Goal: Task Accomplishment & Management: Complete application form

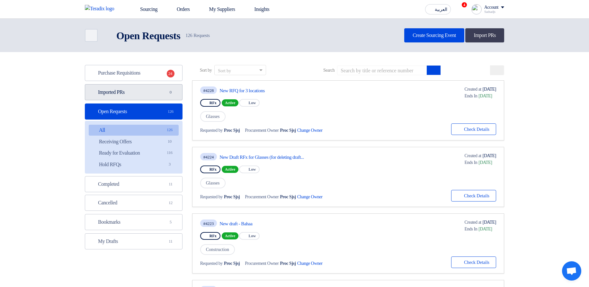
click at [131, 95] on link "Imported PRs Imported PRs 0" at bounding box center [134, 92] width 98 height 16
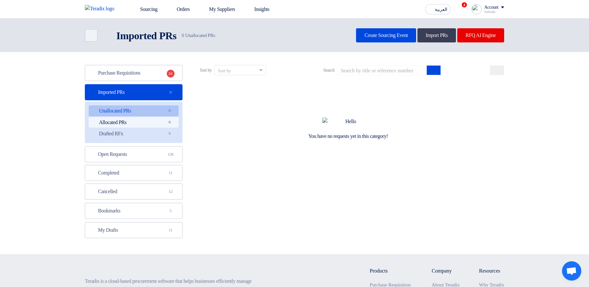
click at [158, 126] on link "Allocated PRs Allocated PRs 6" at bounding box center [134, 122] width 90 height 11
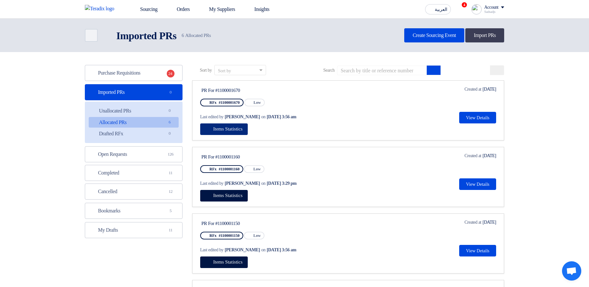
click at [228, 129] on span "Items Statistics" at bounding box center [227, 128] width 29 height 5
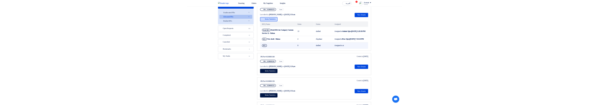
scroll to position [77, 0]
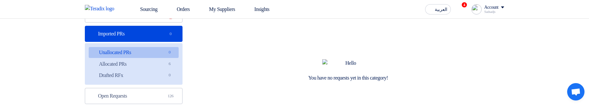
scroll to position [77, 0]
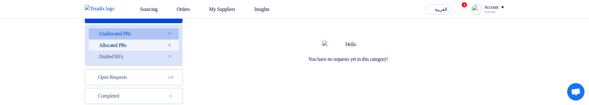
click at [155, 43] on link "Allocated PRs Allocated PRs 6" at bounding box center [134, 45] width 90 height 11
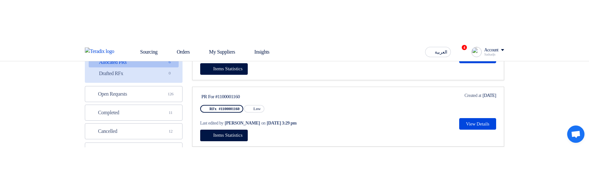
scroll to position [116, 0]
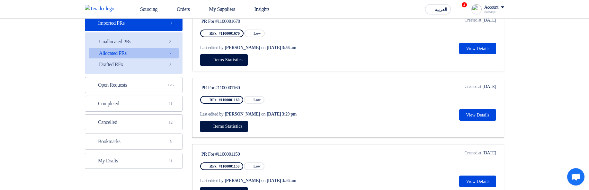
scroll to position [0, 0]
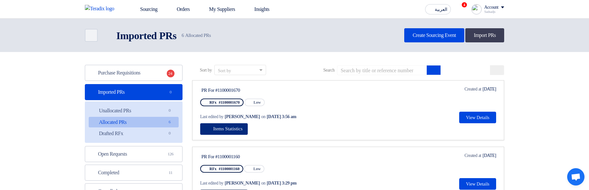
click at [235, 104] on span "Items Statistics" at bounding box center [227, 128] width 29 height 5
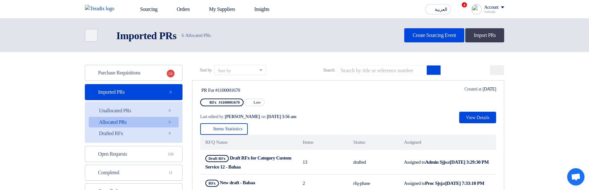
click at [387, 104] on div "PR For #1100001670 RFx #1100001670 Priority Low Last edited by Hamda Jjjw on Au…" at bounding box center [348, 105] width 296 height 38
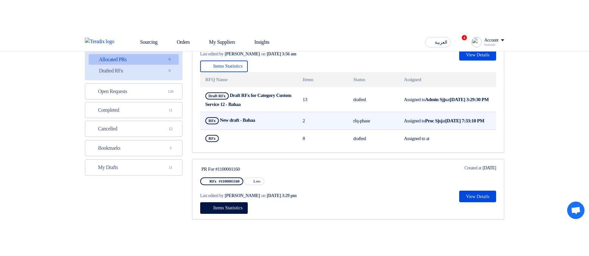
scroll to position [77, 0]
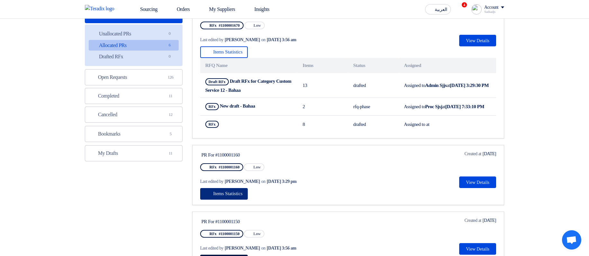
click at [240, 104] on span "Items Statistics" at bounding box center [227, 193] width 29 height 5
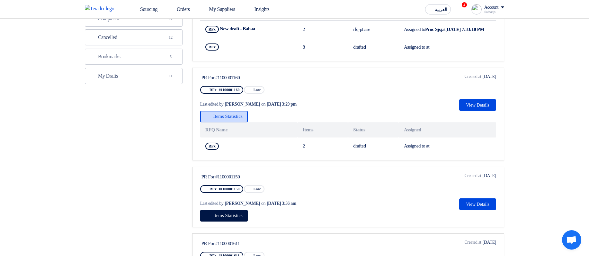
scroll to position [193, 0]
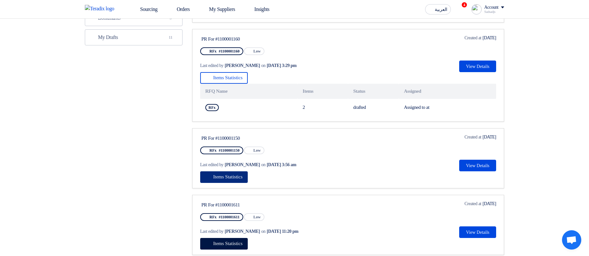
click at [233, 104] on span "Items Statistics" at bounding box center [227, 176] width 29 height 5
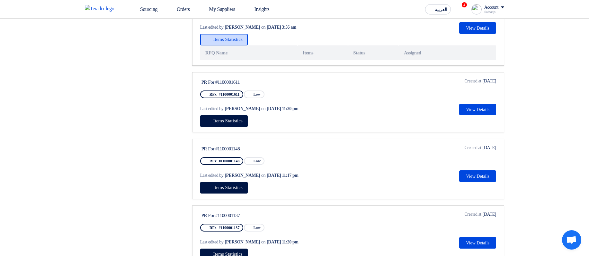
scroll to position [347, 0]
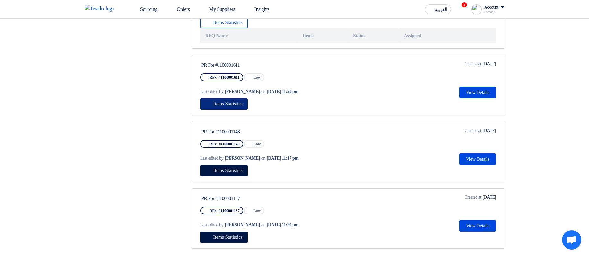
drag, startPoint x: 236, startPoint y: 103, endPoint x: 237, endPoint y: 110, distance: 7.1
click at [236, 104] on button "Items Statistics" at bounding box center [224, 104] width 48 height 12
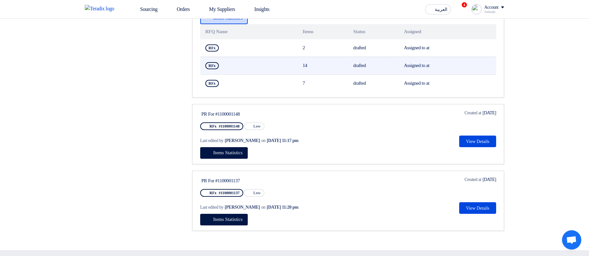
scroll to position [502, 0]
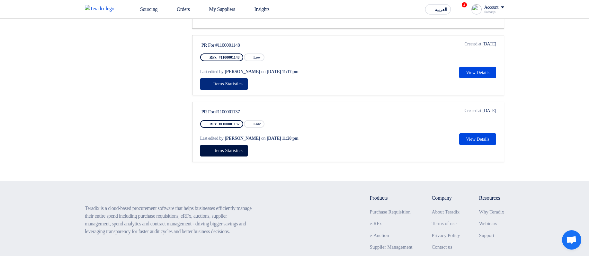
click at [219, 86] on span "Items Statistics" at bounding box center [227, 83] width 29 height 5
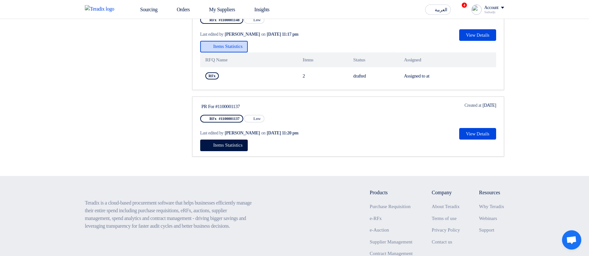
scroll to position [540, 0]
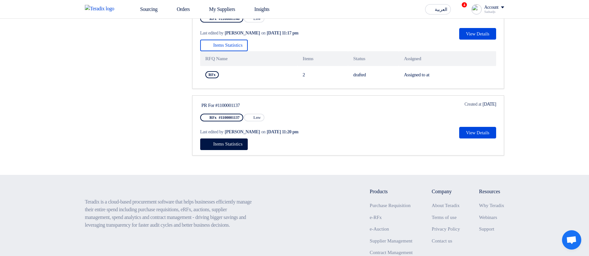
click at [243, 104] on link "PR For #1100001137 RFx #1100001137 Priority Low Last edited by Hamda Jjjw on Au…" at bounding box center [348, 125] width 312 height 60
click at [243, 104] on span "Items Statistics" at bounding box center [227, 143] width 29 height 5
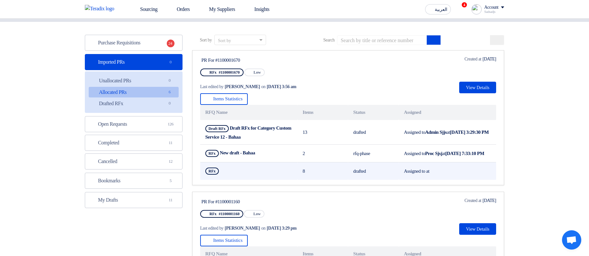
scroll to position [0, 0]
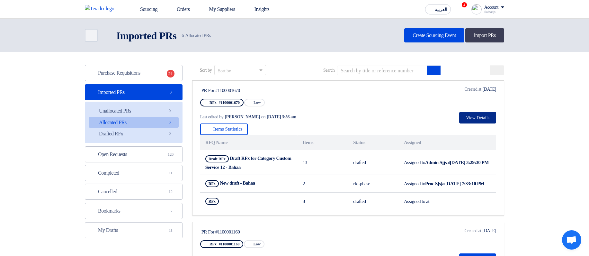
click at [471, 104] on button "View Details" at bounding box center [477, 118] width 37 height 12
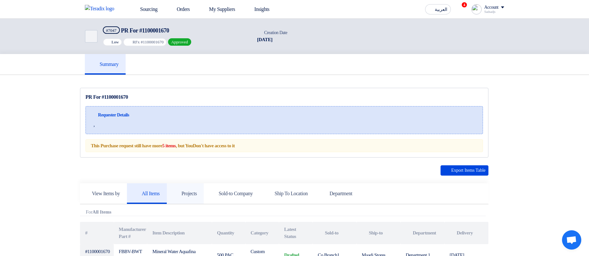
click at [196, 104] on link "Projects" at bounding box center [185, 193] width 37 height 21
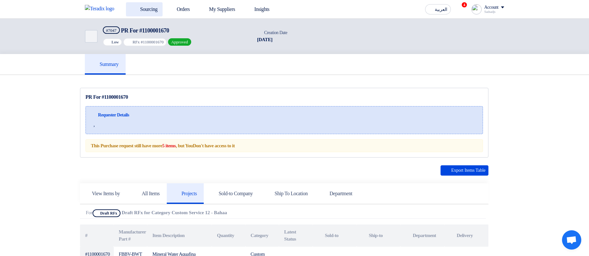
click at [144, 7] on link "Sourcing" at bounding box center [144, 9] width 37 height 14
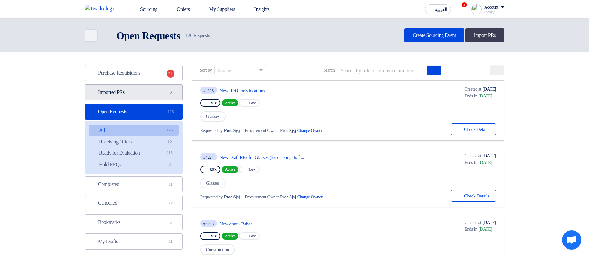
click at [156, 92] on link "Imported PRs Imported PRs 0" at bounding box center [134, 92] width 98 height 16
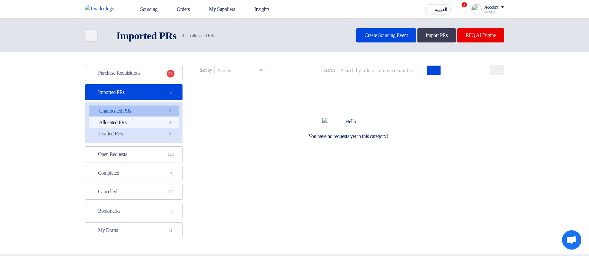
click at [152, 104] on link "Allocated PRs Allocated PRs 6" at bounding box center [134, 122] width 90 height 11
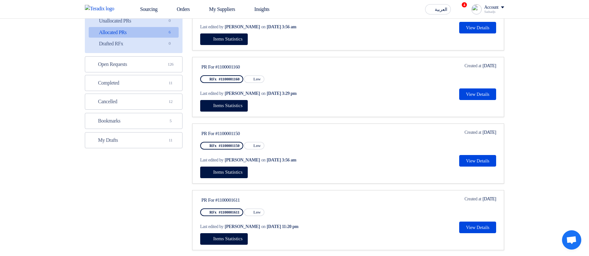
scroll to position [116, 0]
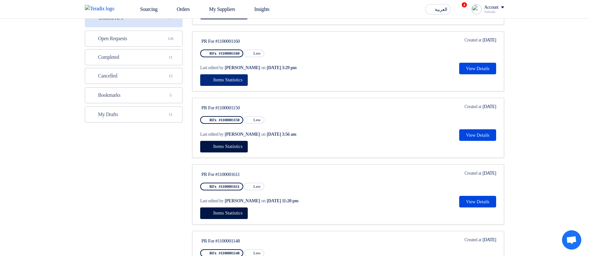
click at [240, 78] on span "Items Statistics" at bounding box center [227, 79] width 29 height 5
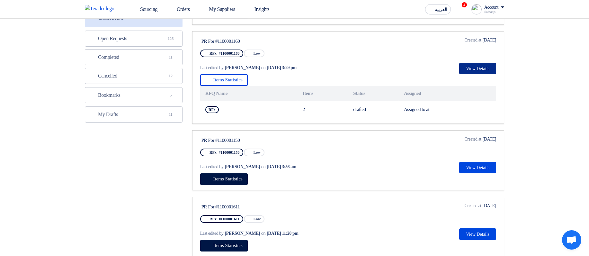
click at [481, 67] on button "View Details" at bounding box center [477, 69] width 37 height 12
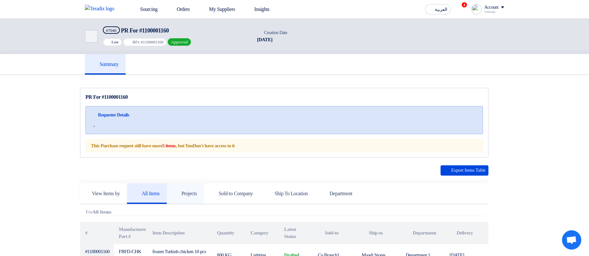
click at [195, 104] on h5 "Projects" at bounding box center [185, 193] width 23 height 6
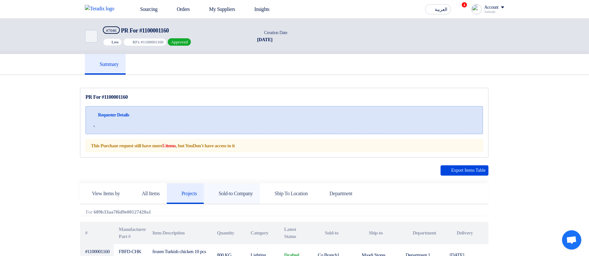
click at [211, 104] on use at bounding box center [211, 190] width 0 height 0
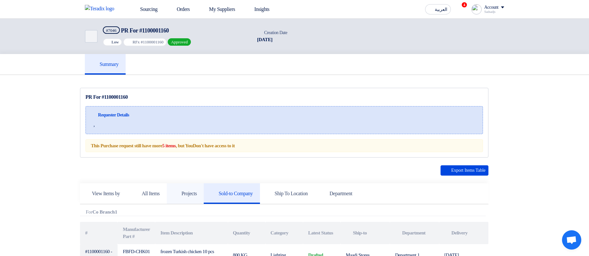
click at [202, 104] on link "Projects" at bounding box center [185, 193] width 37 height 21
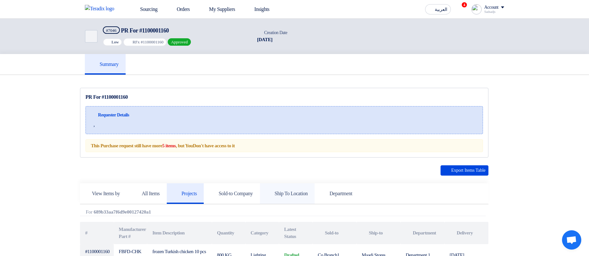
click at [285, 104] on link "Ship To Location" at bounding box center [287, 193] width 55 height 21
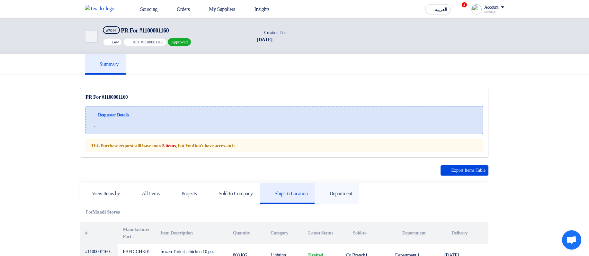
click at [359, 104] on link "Department" at bounding box center [337, 193] width 45 height 21
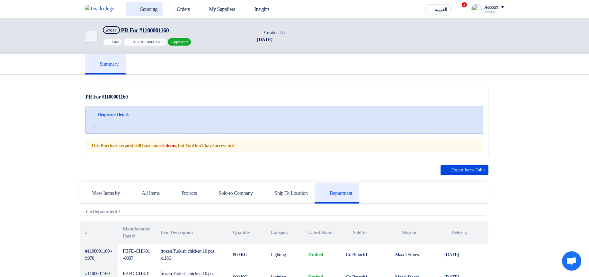
click at [150, 13] on link "Sourcing" at bounding box center [144, 9] width 37 height 14
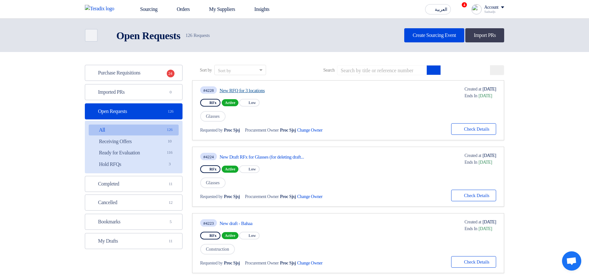
click at [261, 89] on link "New RFQ for 3 locations" at bounding box center [280, 91] width 121 height 6
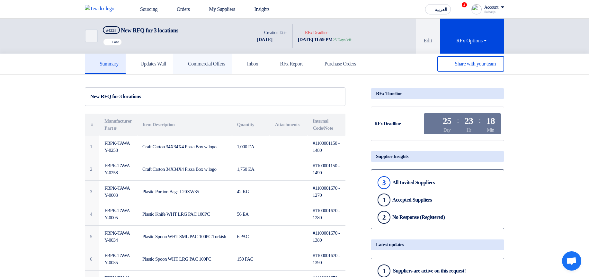
click at [215, 61] on h5 "Commercial Offers" at bounding box center [202, 64] width 45 height 6
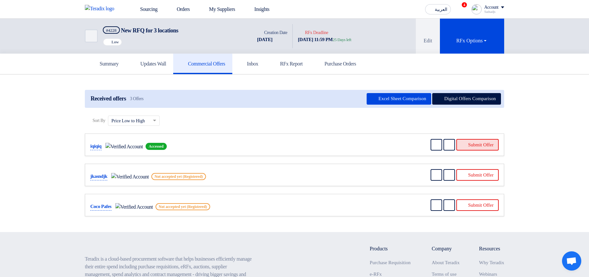
click at [493, 104] on button "Submit Offer" at bounding box center [478, 145] width 42 height 12
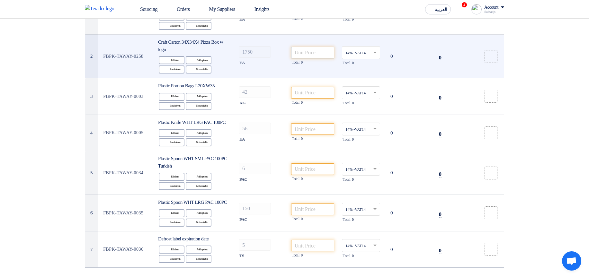
scroll to position [77, 0]
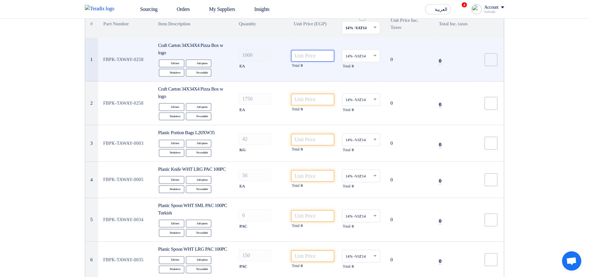
click at [328, 52] on input "number" at bounding box center [312, 56] width 43 height 12
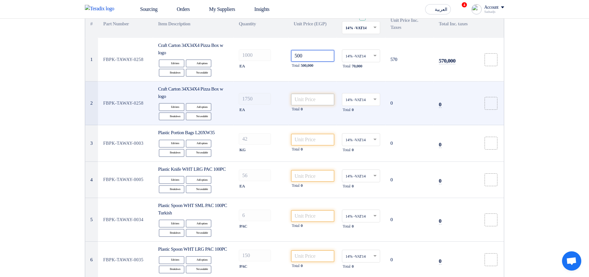
type input "500"
click at [299, 97] on input "number" at bounding box center [312, 100] width 43 height 12
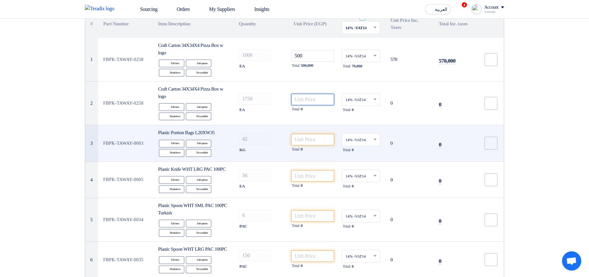
paste input "500"
type input "500"
click at [313, 104] on input "number" at bounding box center [312, 140] width 43 height 12
paste input "500"
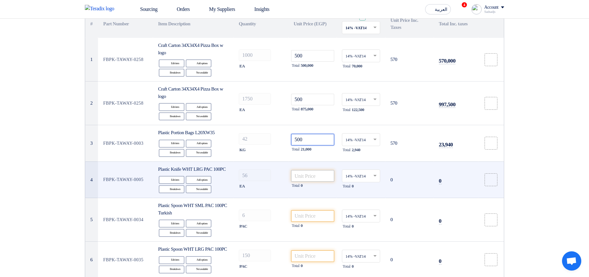
type input "500"
click at [318, 104] on input "number" at bounding box center [312, 176] width 43 height 12
paste input "500"
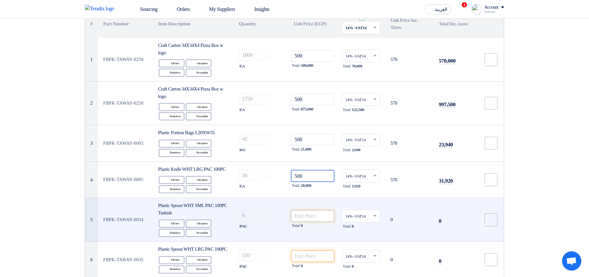
type input "500"
click at [323, 104] on input "number" at bounding box center [312, 217] width 43 height 12
paste input "500"
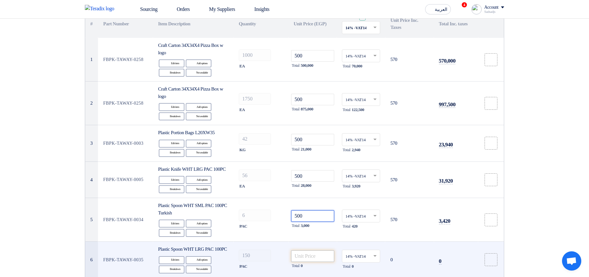
type input "500"
click at [319, 104] on input "number" at bounding box center [312, 257] width 43 height 12
paste input "500"
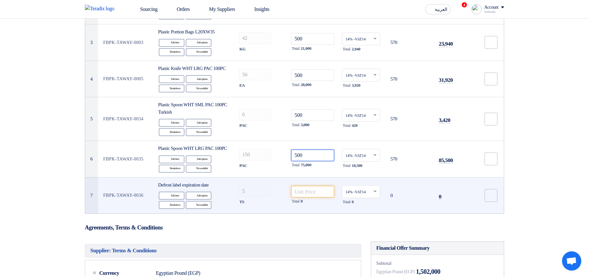
scroll to position [193, 0]
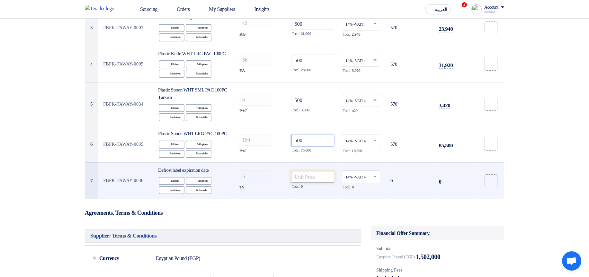
type input "500"
click at [306, 104] on input "number" at bounding box center [312, 177] width 43 height 12
paste input "500"
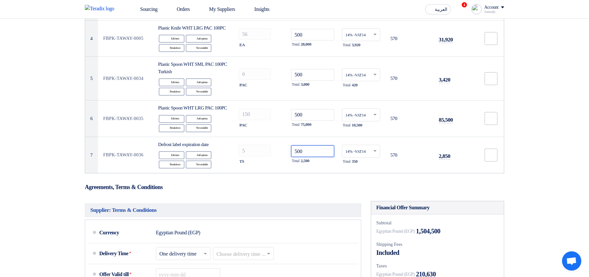
scroll to position [424, 0]
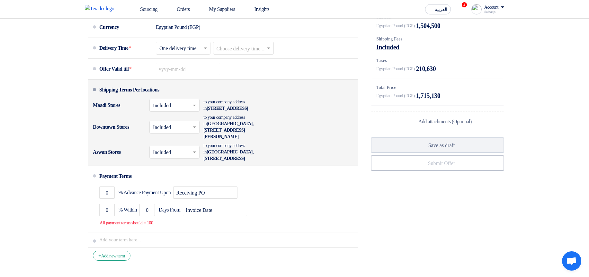
type input "500"
click at [177, 104] on div "× Included ×" at bounding box center [174, 105] width 50 height 13
click at [173, 104] on span "Not Included" at bounding box center [166, 130] width 27 height 5
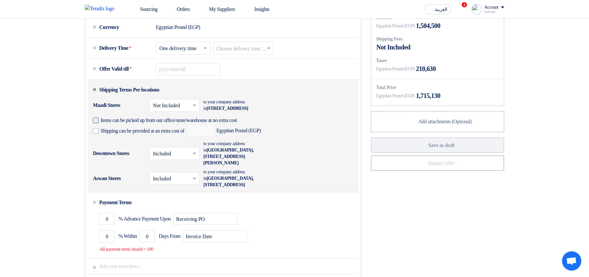
click at [165, 104] on span "Items can be picked up from our office/store/warehouse at no extra cost" at bounding box center [169, 120] width 137 height 6
click at [165, 104] on input "Items can be picked up from our office/store/warehouse at no extra cost" at bounding box center [180, 123] width 159 height 12
checkbox input "true"
click at [165, 104] on span "Shipping can be provided at an extra cost of" at bounding box center [143, 131] width 84 height 6
click at [165, 104] on input "Shipping can be provided at an extra cost of" at bounding box center [143, 134] width 85 height 12
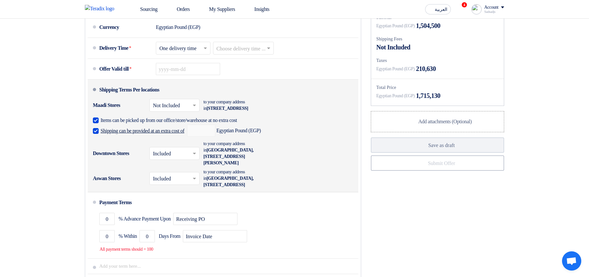
checkbox input "true"
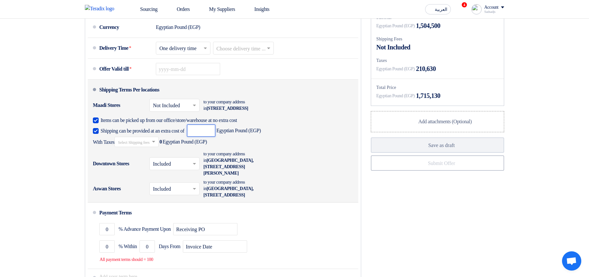
click at [214, 104] on input "number" at bounding box center [201, 131] width 28 height 12
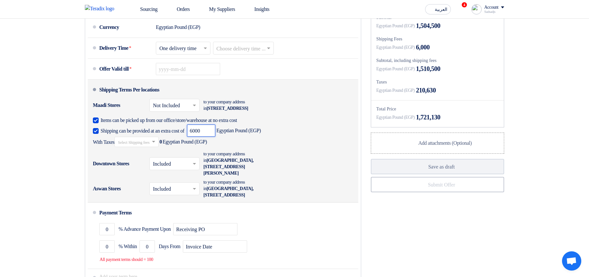
type input "6000"
click at [156, 104] on input "text" at bounding box center [137, 142] width 38 height 9
click at [151, 104] on div "10% -VAT10" at bounding box center [137, 165] width 44 height 12
click at [182, 104] on input "text" at bounding box center [175, 164] width 44 height 9
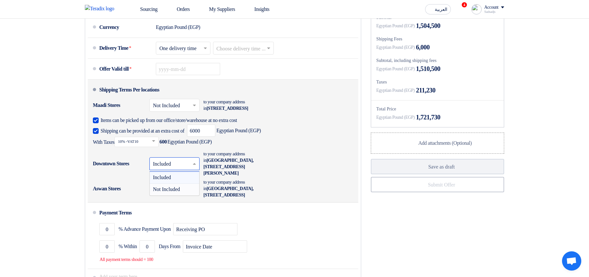
click at [180, 104] on span "Not Included" at bounding box center [166, 189] width 27 height 5
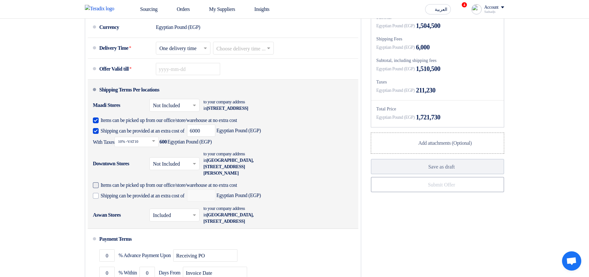
click at [129, 104] on span "Items can be picked up from our office/store/warehouse at no extra cost" at bounding box center [169, 185] width 137 height 6
click at [129, 104] on input "Items can be picked up from our office/store/warehouse at no extra cost" at bounding box center [180, 188] width 159 height 12
checkbox input "true"
click at [129, 104] on label "Shipping can be provided at an extra cost of" at bounding box center [139, 196] width 92 height 6
click at [129, 104] on input "Shipping can be provided at an extra cost of" at bounding box center [143, 199] width 85 height 12
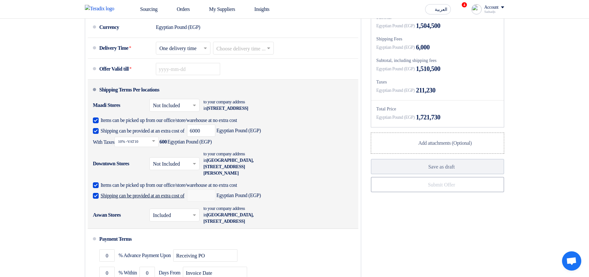
checkbox input "true"
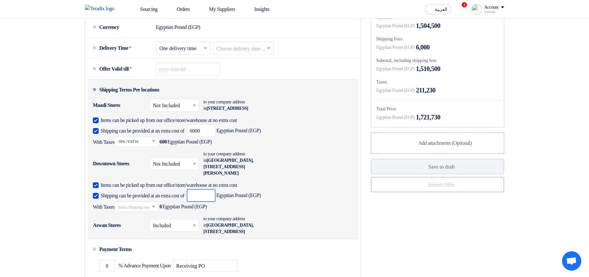
click at [215, 104] on input "number" at bounding box center [201, 196] width 28 height 12
type input "9000"
click at [156, 104] on input "text" at bounding box center [137, 207] width 38 height 9
click at [158, 104] on div "14% -VAT14" at bounding box center [137, 218] width 44 height 12
click at [184, 104] on input "text" at bounding box center [175, 226] width 44 height 9
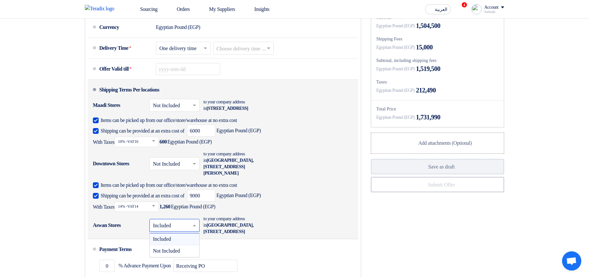
click at [287, 104] on div "Aswan Stores × Included × Included Not Included to your company address in" at bounding box center [221, 226] width 257 height 22
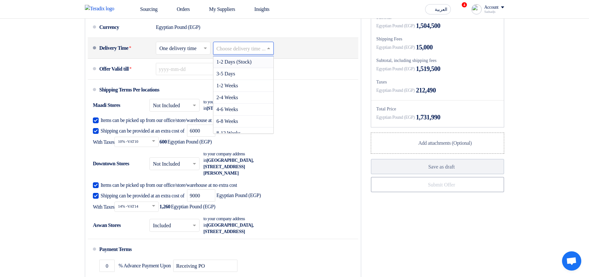
click at [266, 54] on input "text" at bounding box center [244, 48] width 55 height 9
click at [249, 104] on div "2-4 Weeks" at bounding box center [243, 98] width 60 height 12
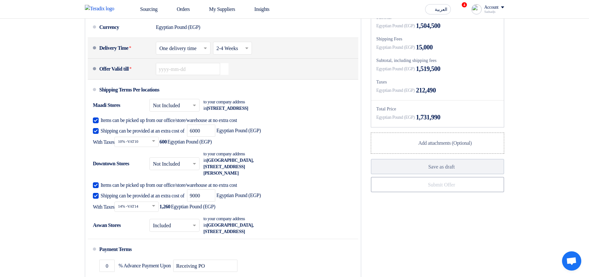
click at [221, 64] on use "button" at bounding box center [221, 64] width 0 height 0
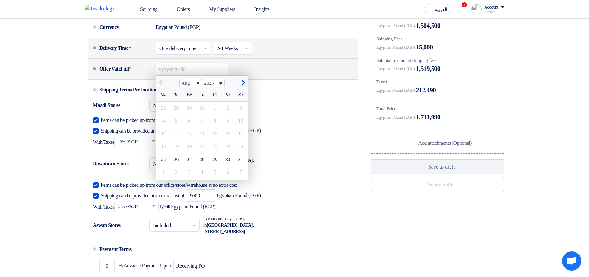
click at [243, 86] on button "button" at bounding box center [242, 82] width 11 height 6
select select "9"
click at [202, 104] on div "18" at bounding box center [202, 134] width 13 height 13
type input "9/18/2025"
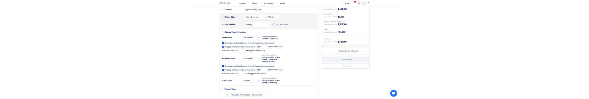
scroll to position [540, 0]
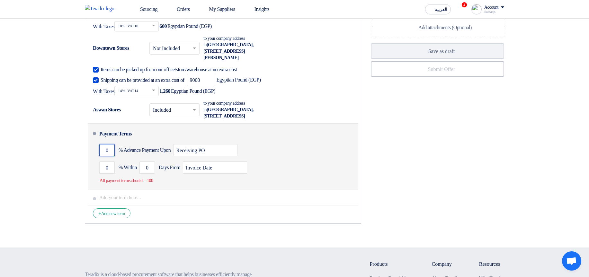
click at [104, 104] on input "0" at bounding box center [106, 150] width 15 height 12
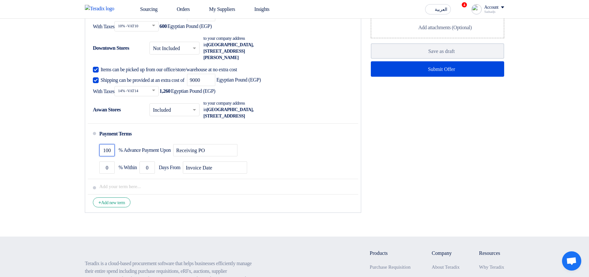
type input "100"
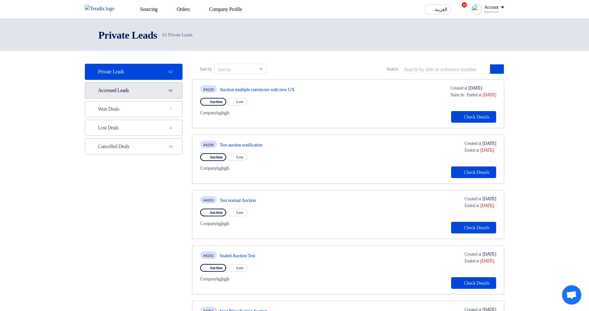
click at [135, 98] on link "Accessed Leads Accessed Leads 66" at bounding box center [134, 90] width 98 height 16
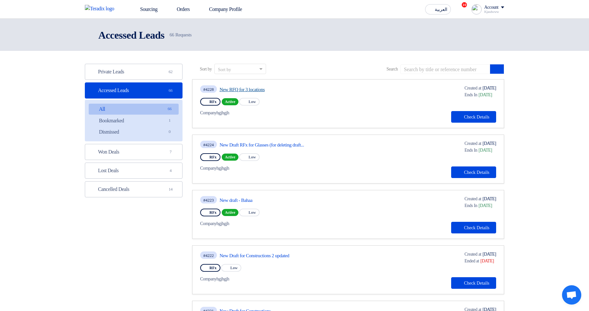
click at [266, 90] on link "New RFQ for 3 locations" at bounding box center [280, 89] width 121 height 6
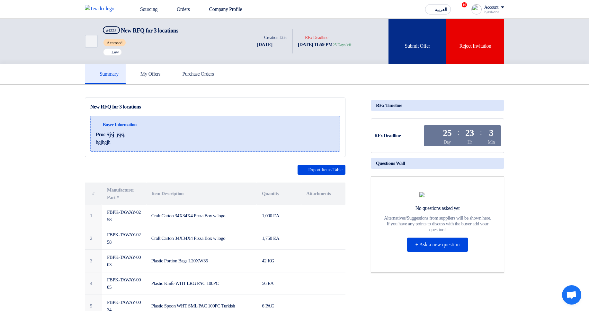
click at [421, 51] on div "Submit Offer" at bounding box center [418, 41] width 58 height 45
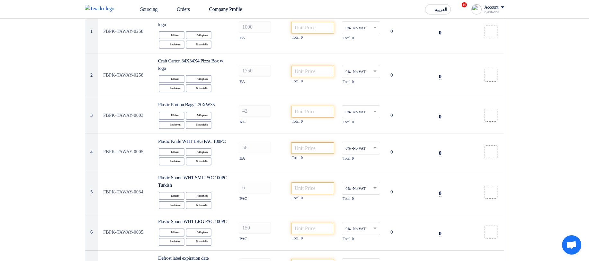
scroll to position [39, 0]
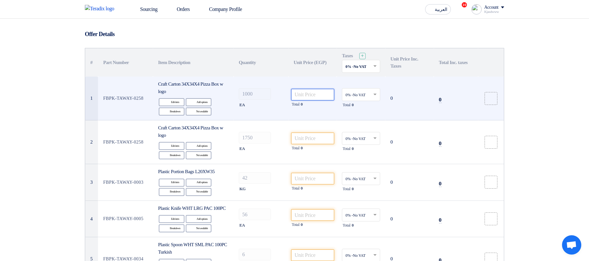
click at [306, 91] on input "number" at bounding box center [312, 95] width 43 height 12
type input "5000"
click at [362, 83] on td "0% -No VAT × Total 0" at bounding box center [361, 99] width 49 height 44
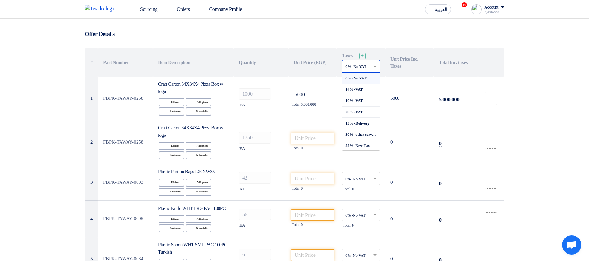
click at [358, 65] on input "text" at bounding box center [358, 67] width 25 height 11
click at [331, 61] on th "Unit Price (EGP)" at bounding box center [313, 62] width 49 height 28
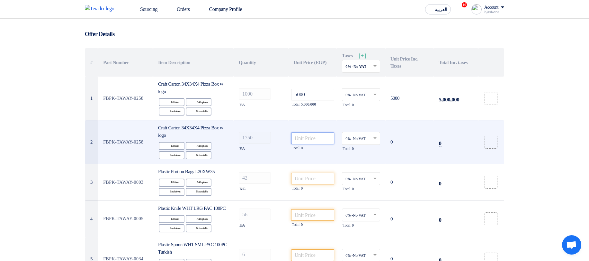
click at [308, 137] on input "number" at bounding box center [312, 138] width 43 height 12
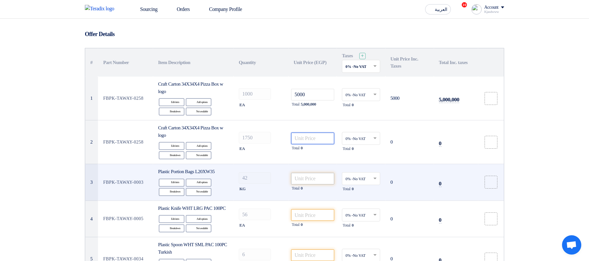
paste input "5000"
type input "5000"
click at [313, 177] on input "number" at bounding box center [312, 179] width 43 height 12
paste input "5000"
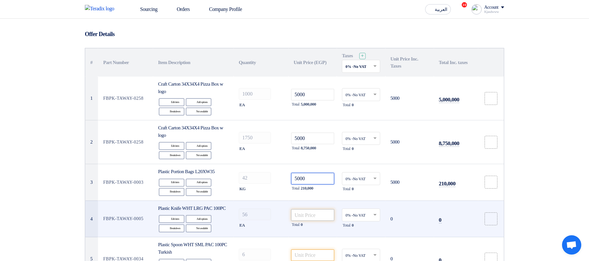
type input "5000"
click at [311, 218] on input "number" at bounding box center [312, 215] width 43 height 12
paste input "5000"
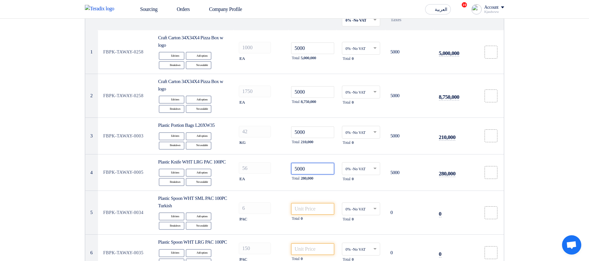
scroll to position [193, 0]
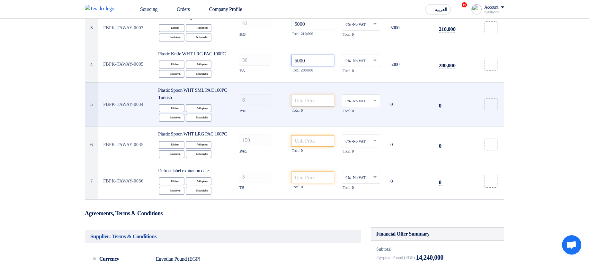
type input "5000"
click at [317, 106] on input "number" at bounding box center [312, 101] width 43 height 12
paste input "5000"
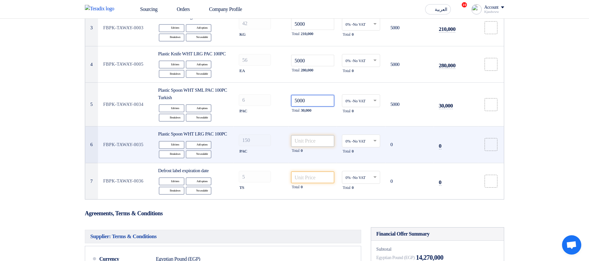
type input "5000"
click at [311, 147] on input "number" at bounding box center [312, 141] width 43 height 12
paste input "5000"
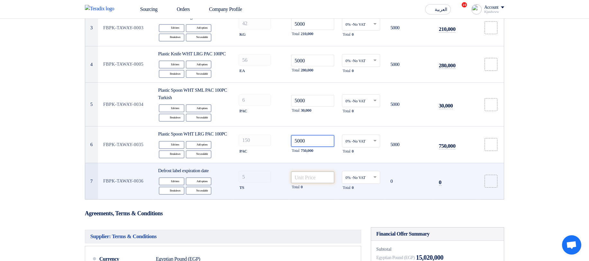
type input "5000"
click at [316, 183] on input "number" at bounding box center [312, 177] width 43 height 12
paste input "5000"
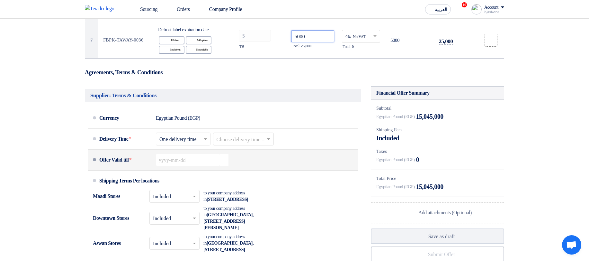
scroll to position [347, 0]
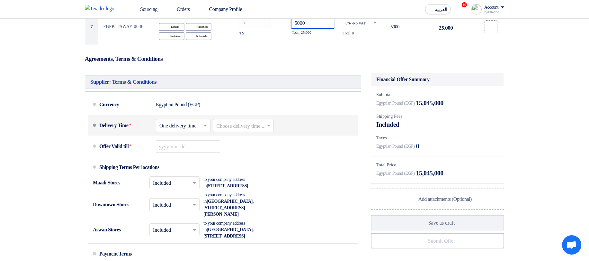
type input "5000"
click at [250, 131] on input "text" at bounding box center [244, 126] width 55 height 9
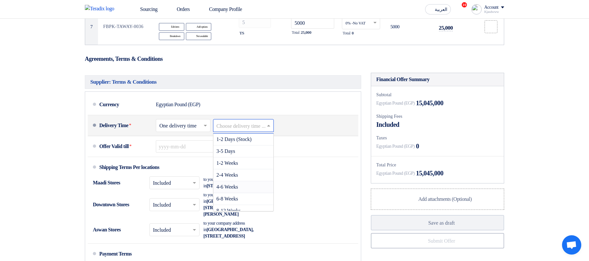
click at [252, 193] on div "4-6 Weeks" at bounding box center [243, 187] width 60 height 12
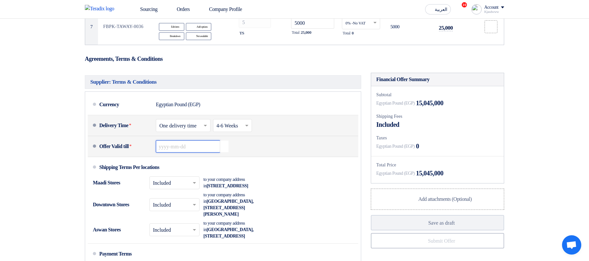
click at [202, 152] on input at bounding box center [188, 146] width 64 height 12
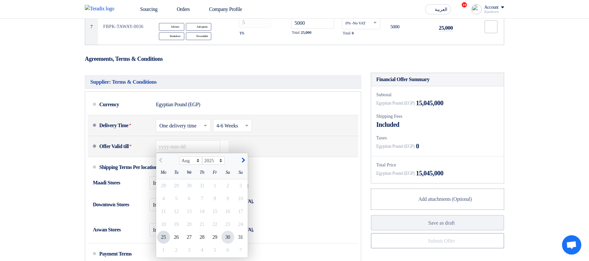
click at [225, 243] on div "30" at bounding box center [228, 237] width 13 height 13
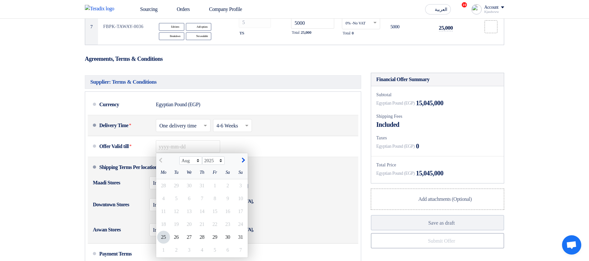
type input "8/30/2025"
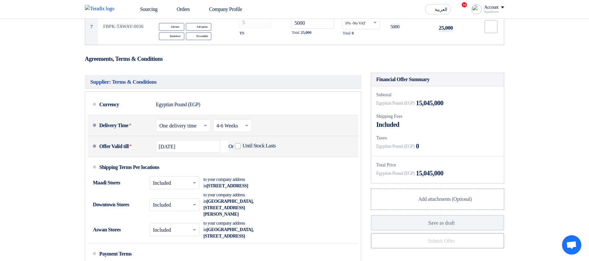
scroll to position [424, 0]
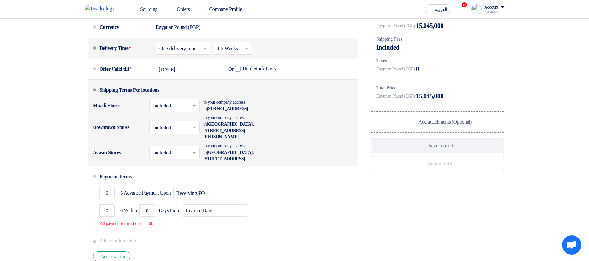
click at [176, 111] on input "text" at bounding box center [175, 106] width 44 height 9
click at [173, 134] on span "Not Included" at bounding box center [166, 130] width 27 height 5
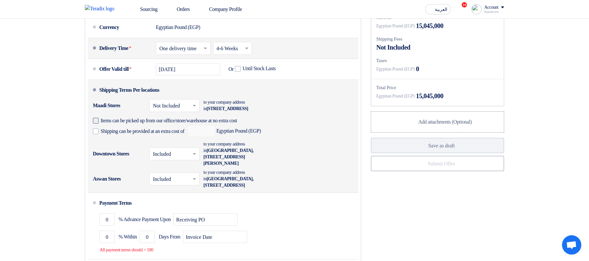
click at [169, 124] on span "Items can be picked up from our office/store/warehouse at no extra cost" at bounding box center [169, 120] width 137 height 6
click at [169, 129] on input "Items can be picked up from our office/store/warehouse at no extra cost" at bounding box center [180, 123] width 159 height 12
checkbox input "true"
click at [165, 134] on span "Shipping can be provided at an extra cost of" at bounding box center [143, 131] width 84 height 6
click at [165, 140] on input "Shipping can be provided at an extra cost of" at bounding box center [143, 134] width 85 height 12
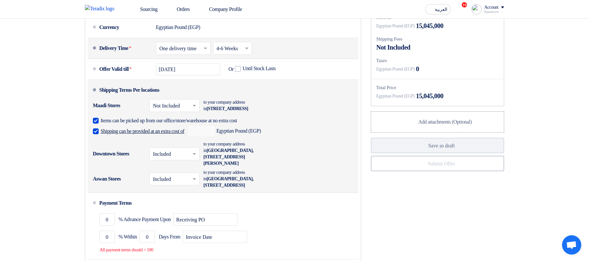
checkbox input "true"
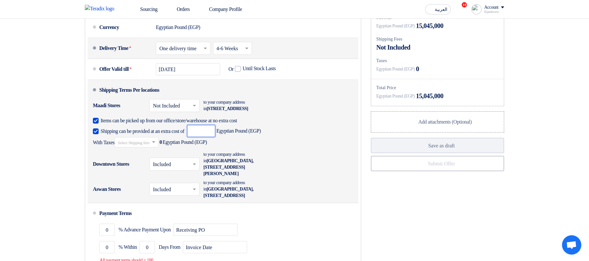
click at [215, 137] on input "number" at bounding box center [201, 131] width 28 height 12
paste input "5000"
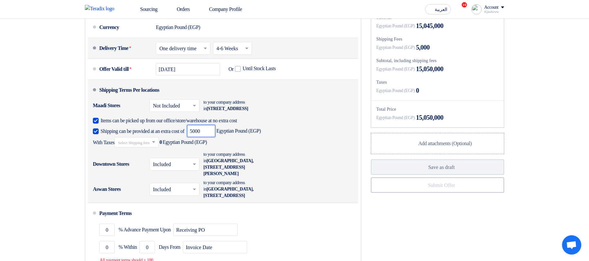
type input "5000"
click at [156, 148] on input "text" at bounding box center [137, 142] width 38 height 9
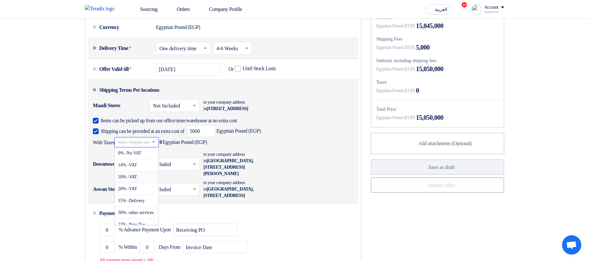
click at [143, 183] on div "10% -VAT" at bounding box center [137, 177] width 44 height 12
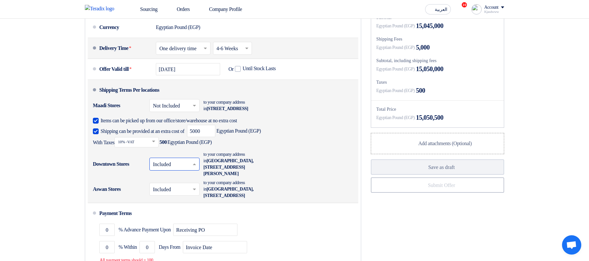
click at [168, 169] on input "text" at bounding box center [175, 164] width 44 height 9
click at [175, 192] on span "Not Included" at bounding box center [166, 189] width 27 height 5
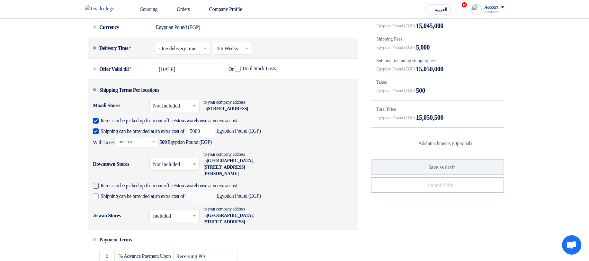
click at [213, 189] on span "Items can be picked up from our office/store/warehouse at no extra cost" at bounding box center [169, 185] width 137 height 6
click at [213, 192] on input "Items can be picked up from our office/store/warehouse at no extra cost" at bounding box center [180, 188] width 159 height 12
checkbox input "true"
click at [182, 199] on span "Shipping can be provided at an extra cost of" at bounding box center [143, 196] width 84 height 6
click at [182, 205] on input "Shipping can be provided at an extra cost of" at bounding box center [143, 199] width 85 height 12
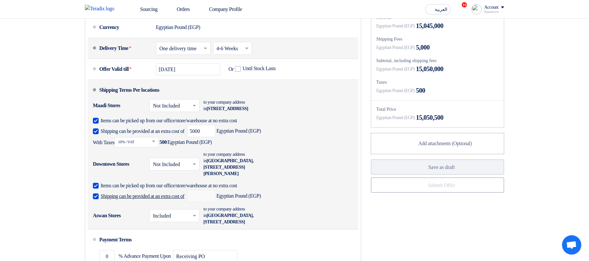
checkbox input "true"
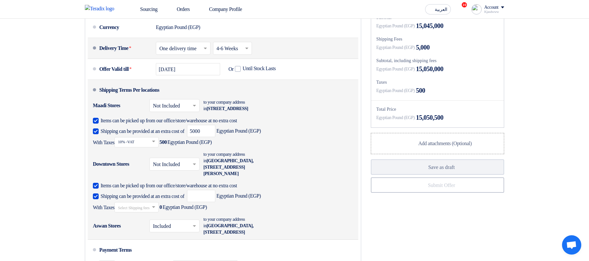
click at [177, 189] on span "Items can be picked up from our office/store/warehouse at no extra cost" at bounding box center [169, 185] width 137 height 6
click at [177, 194] on input "Items can be picked up from our office/store/warehouse at no extra cost" at bounding box center [225, 188] width 248 height 12
checkbox input "false"
click at [215, 202] on input "number" at bounding box center [201, 196] width 28 height 12
type input "1000"
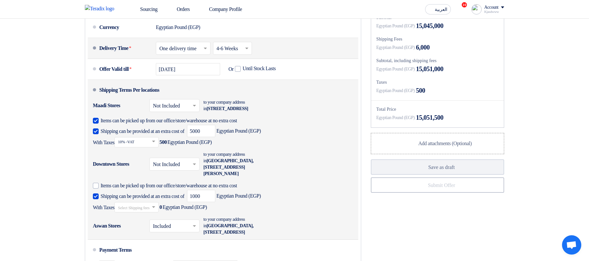
click at [156, 213] on input "text" at bounding box center [137, 207] width 38 height 9
click at [154, 172] on div "20% -VAT" at bounding box center [137, 166] width 44 height 12
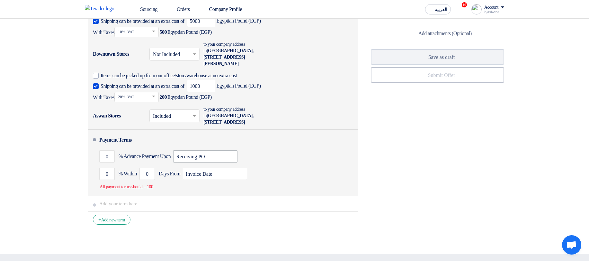
scroll to position [540, 0]
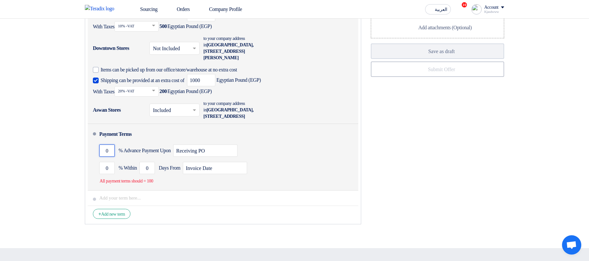
click at [103, 157] on input "0" at bounding box center [106, 150] width 15 height 12
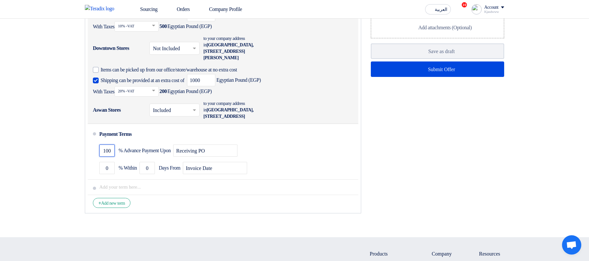
type input "100"
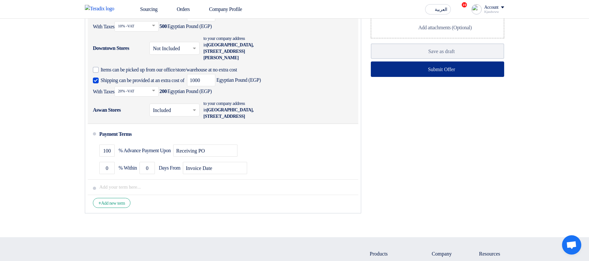
click at [479, 77] on button "Submit Offer" at bounding box center [437, 68] width 133 height 15
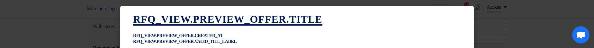
click at [496, 19] on modal-container "RFQ_VIEW.PREVIEW_OFFER.TITLE RFQ_VIEW.PREVIEW_OFFER.CREATED_AT RFQ_VIEW.PREVIEW…" at bounding box center [297, 24] width 594 height 48
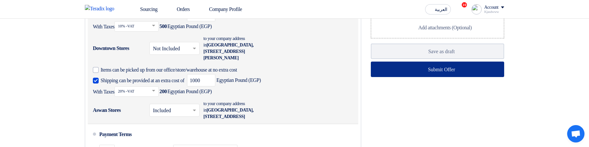
click at [420, 66] on use at bounding box center [420, 66] width 0 height 0
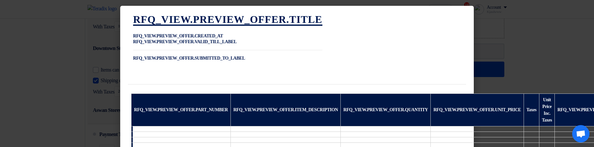
click at [540, 48] on modal-container "RFQ_VIEW.PREVIEW_OFFER.TITLE RFQ_VIEW.PREVIEW_OFFER.CREATED_AT RFQ_VIEW.PREVIEW…" at bounding box center [297, 73] width 594 height 147
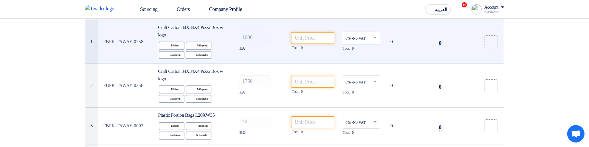
scroll to position [77, 0]
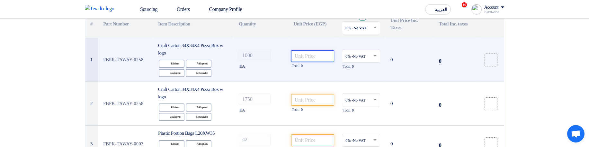
click at [316, 54] on input "number" at bounding box center [312, 56] width 43 height 12
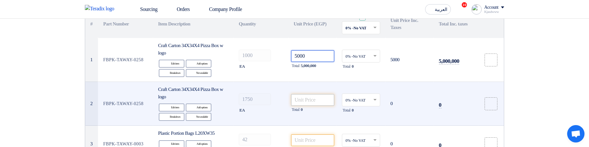
type input "5000"
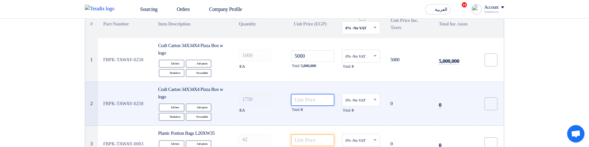
click at [324, 99] on input "number" at bounding box center [312, 100] width 43 height 12
paste input "5000"
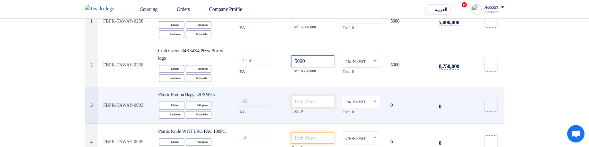
type input "5000"
click at [314, 106] on input "number" at bounding box center [312, 101] width 43 height 12
paste input "5000"
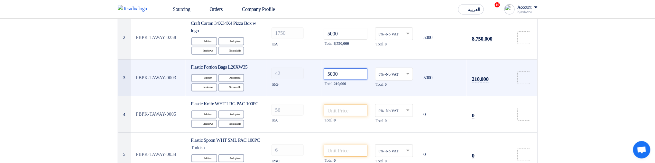
scroll to position [171, 0]
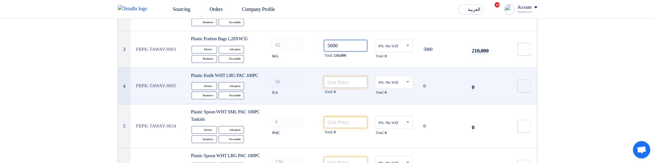
type input "5000"
click at [356, 87] on input "number" at bounding box center [345, 82] width 43 height 12
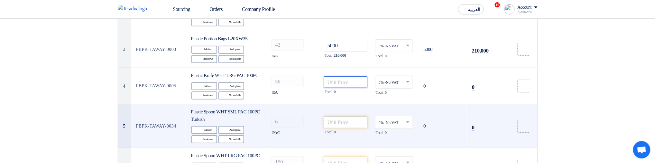
paste input "5000"
type input "5000"
click at [361, 124] on input "number" at bounding box center [345, 122] width 43 height 12
paste input "5000"
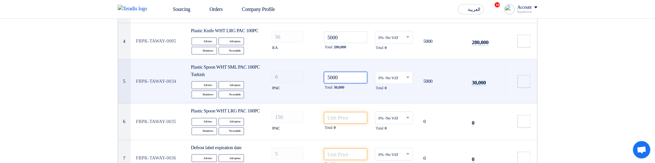
scroll to position [300, 0]
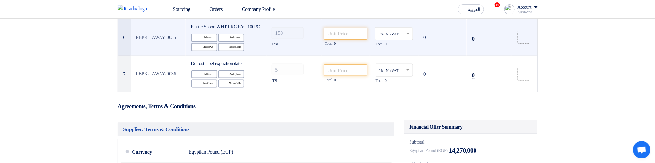
type input "5000"
click at [348, 37] on td "Total 0" at bounding box center [345, 37] width 49 height 37
click at [347, 47] on div "Total 0" at bounding box center [345, 44] width 43 height 8
click at [355, 40] on input "number" at bounding box center [345, 34] width 43 height 12
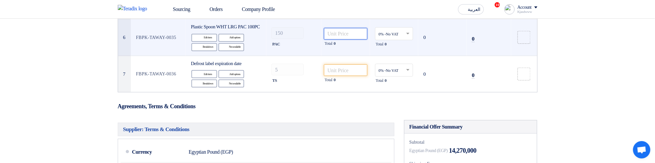
paste input "5000"
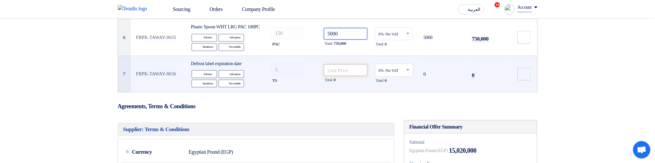
type input "5000"
click at [354, 76] on input "number" at bounding box center [345, 70] width 43 height 12
paste input "5000"
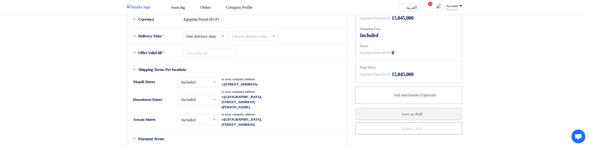
scroll to position [434, 0]
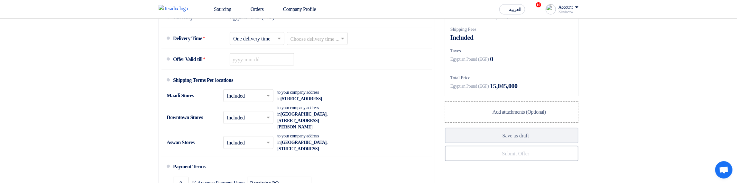
type input "5000"
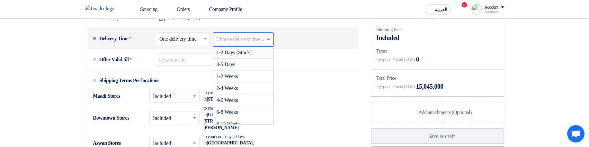
click at [274, 42] on span at bounding box center [270, 38] width 8 height 6
click at [274, 106] on div "4-6 Weeks" at bounding box center [243, 100] width 60 height 12
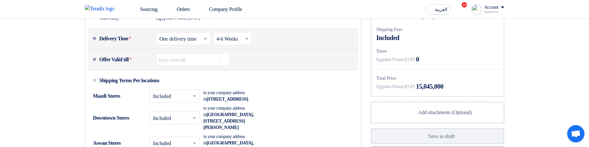
click at [225, 65] on icon "Pick a date" at bounding box center [224, 60] width 9 height 12
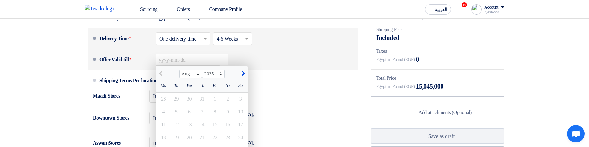
click at [243, 76] on span "button" at bounding box center [243, 73] width 4 height 5
select select "9"
click at [221, 118] on div "12" at bounding box center [215, 111] width 13 height 13
type input "9/12/2025"
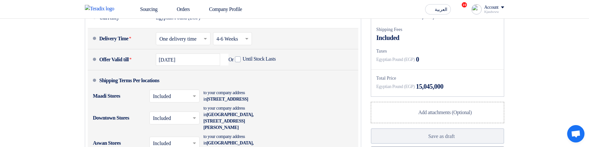
click at [185, 101] on input "text" at bounding box center [175, 96] width 44 height 9
click at [180, 124] on span "Not Included" at bounding box center [166, 121] width 27 height 5
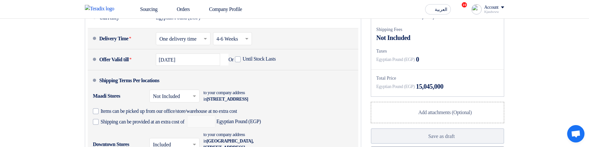
drag, startPoint x: 184, startPoint y: 128, endPoint x: 181, endPoint y: 131, distance: 3.4
click at [183, 114] on span "Items can be picked up from our office/store/warehouse at no extra cost" at bounding box center [169, 111] width 137 height 6
click at [183, 120] on input "Items can be picked up from our office/store/warehouse at no extra cost" at bounding box center [180, 113] width 159 height 12
checkbox input "true"
click at [176, 125] on span "Shipping can be provided at an extra cost of" at bounding box center [143, 121] width 84 height 6
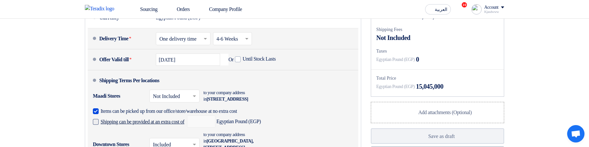
click at [176, 130] on input "Shipping can be provided at an extra cost of" at bounding box center [143, 124] width 85 height 12
checkbox input "true"
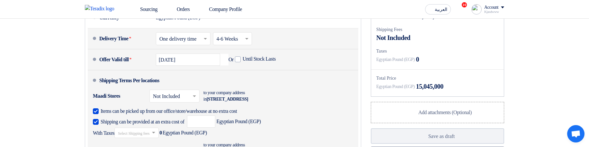
click at [233, 127] on span "Egyptian Pound (EGP)" at bounding box center [224, 121] width 74 height 12
click at [215, 127] on input "number" at bounding box center [201, 121] width 28 height 12
paste input "5000"
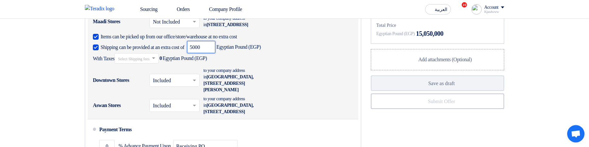
scroll to position [511, 0]
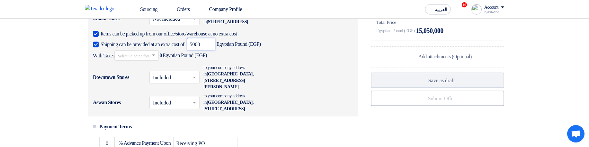
type input "5000"
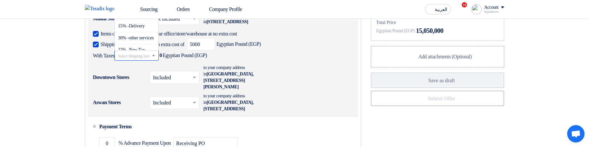
click at [142, 61] on input "text" at bounding box center [137, 55] width 38 height 9
click at [149, 40] on span "30% -other services" at bounding box center [136, 37] width 36 height 5
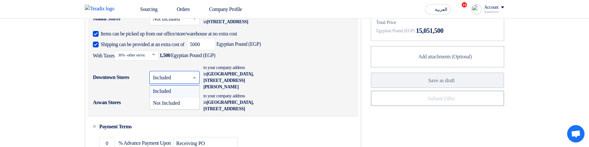
click at [174, 83] on input "text" at bounding box center [175, 77] width 44 height 9
click at [174, 105] on span "Not Included" at bounding box center [166, 102] width 27 height 5
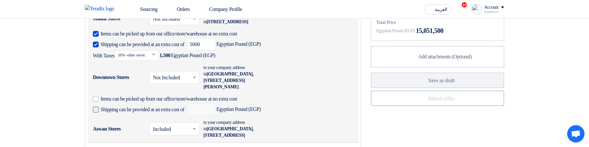
click at [139, 113] on span "Shipping can be provided at an extra cost of" at bounding box center [143, 109] width 84 height 6
click at [139, 115] on input "Shipping can be provided at an extra cost of" at bounding box center [143, 112] width 85 height 12
checkbox input "true"
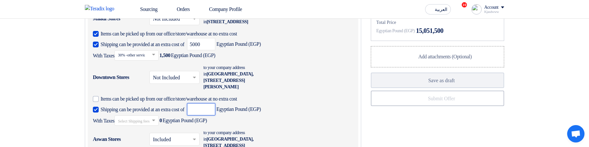
click at [211, 115] on input "number" at bounding box center [201, 109] width 28 height 12
paste input "5000"
type input "5000"
click at [156, 126] on input "text" at bounding box center [137, 120] width 38 height 9
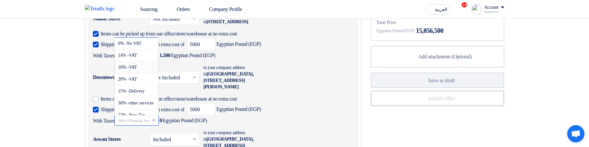
click at [137, 69] on span "10% -VAT" at bounding box center [127, 67] width 19 height 5
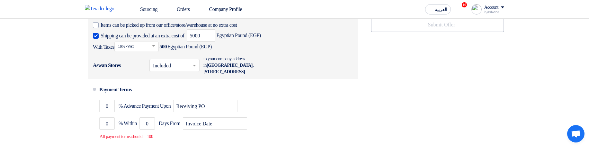
scroll to position [627, 0]
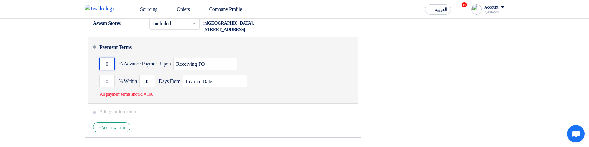
click at [103, 70] on input "0" at bounding box center [106, 64] width 15 height 12
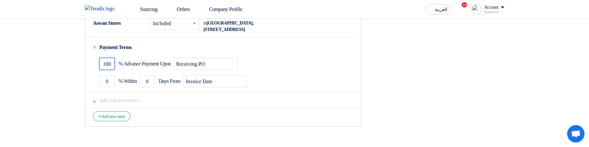
type input "100"
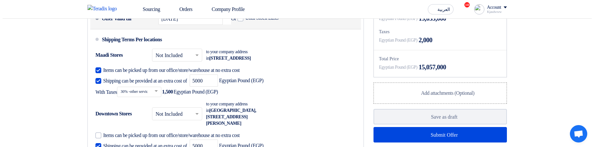
scroll to position [511, 0]
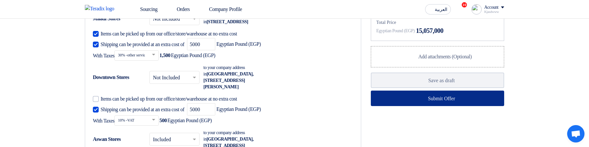
click at [432, 106] on button "Submit Offer" at bounding box center [437, 97] width 133 height 15
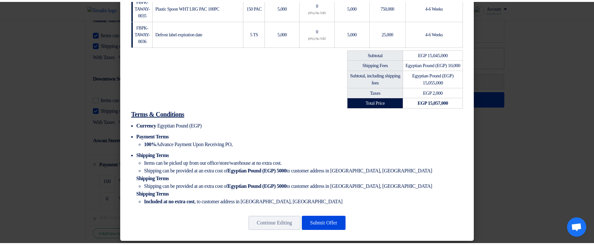
scroll to position [253, 0]
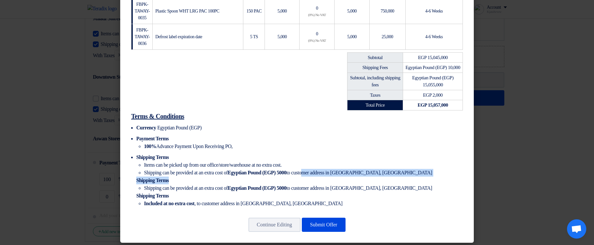
drag, startPoint x: 325, startPoint y: 168, endPoint x: 397, endPoint y: 174, distance: 72.9
click at [396, 146] on li "Shipping Terms Items can be picked up from our office/store/warehouse at no ext…" at bounding box center [299, 181] width 327 height 54
click at [415, 146] on li "Shipping can be provided at an extra cost of Egyptian Pound (EGP) 5000 to custo…" at bounding box center [303, 173] width 319 height 8
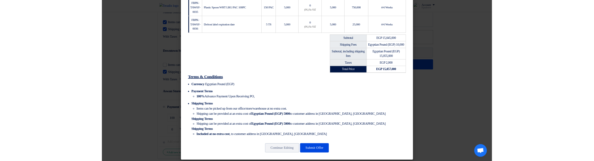
scroll to position [264, 0]
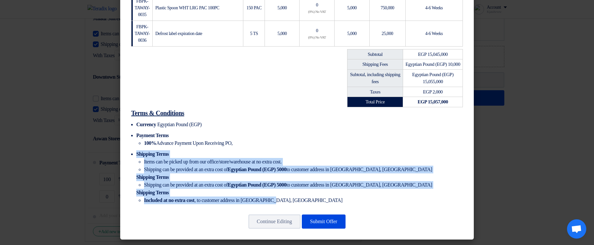
drag, startPoint x: 185, startPoint y: 153, endPoint x: 325, endPoint y: 200, distance: 147.9
click at [329, 146] on li "Shipping Terms Items can be picked up from our office/store/warehouse at no ext…" at bounding box center [299, 177] width 327 height 54
click at [319, 146] on li "Included at no extra cost , to customer address in أسوان, Egypt" at bounding box center [303, 201] width 319 height 8
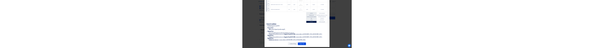
scroll to position [281, 0]
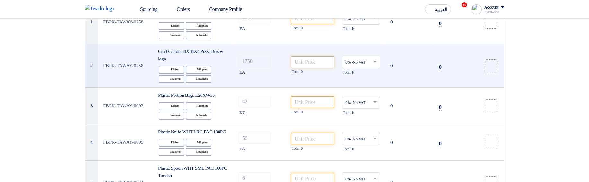
scroll to position [116, 0]
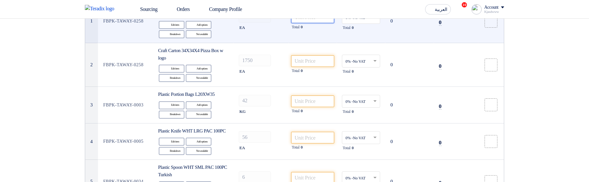
click at [309, 21] on input "number" at bounding box center [312, 18] width 43 height 12
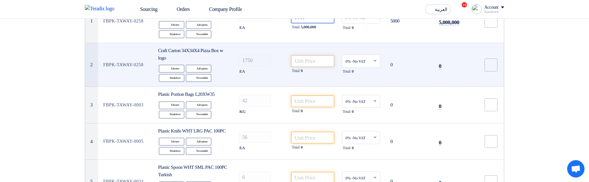
type input "5000"
click at [313, 61] on input "number" at bounding box center [312, 61] width 43 height 12
paste input "5000"
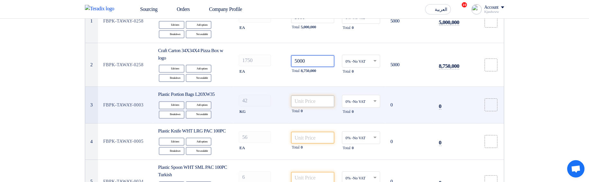
type input "5000"
click at [314, 101] on input "number" at bounding box center [312, 101] width 43 height 12
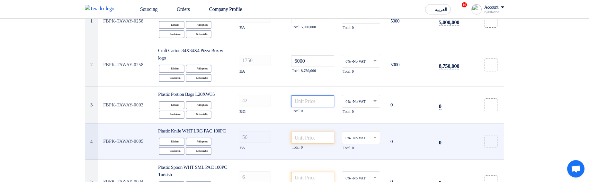
paste input "5000"
type input "5000"
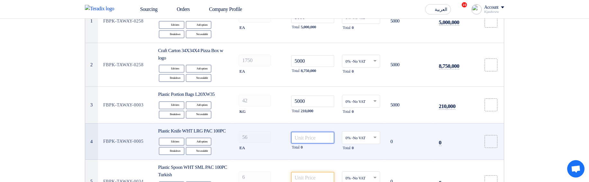
click at [323, 137] on input "number" at bounding box center [312, 138] width 43 height 12
paste input "5000"
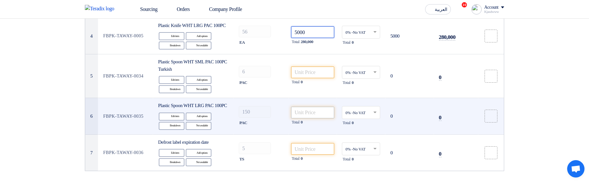
scroll to position [231, 0]
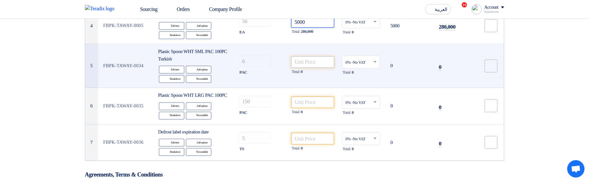
type input "5000"
click at [310, 68] on input "number" at bounding box center [312, 62] width 43 height 12
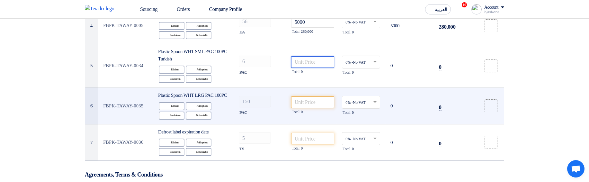
paste input "5000"
type input "5000"
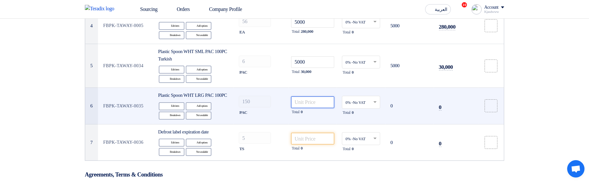
click at [312, 108] on input "number" at bounding box center [312, 102] width 43 height 12
paste input "5000"
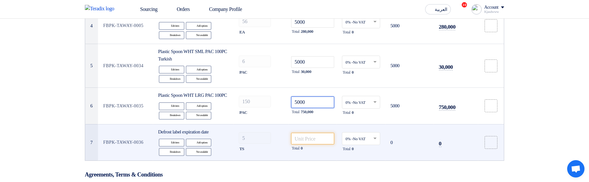
type input "5000"
drag, startPoint x: 316, startPoint y: 143, endPoint x: 319, endPoint y: 154, distance: 11.6
click at [316, 144] on td "Total 0" at bounding box center [313, 142] width 49 height 36
click at [319, 144] on input "number" at bounding box center [312, 139] width 43 height 12
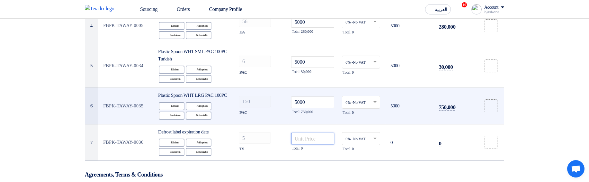
paste input "5000"
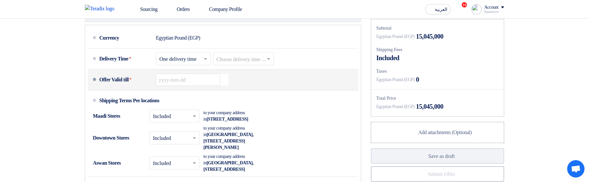
scroll to position [463, 0]
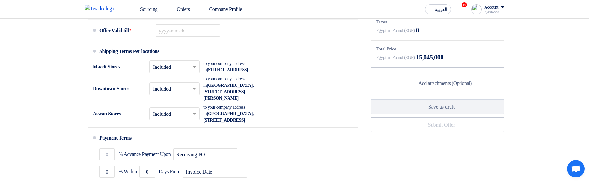
type input "5000"
click at [269, 15] on input "text" at bounding box center [244, 10] width 55 height 9
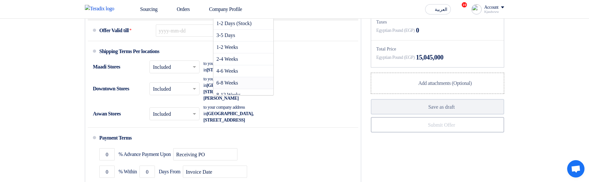
click at [266, 89] on div "6-8 Weeks" at bounding box center [243, 83] width 60 height 12
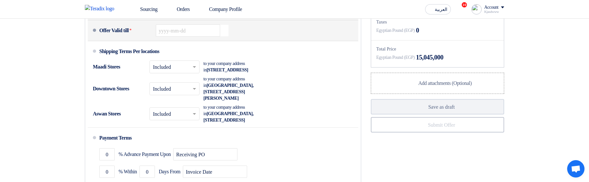
click at [223, 36] on icon "Pick a date" at bounding box center [224, 31] width 9 height 12
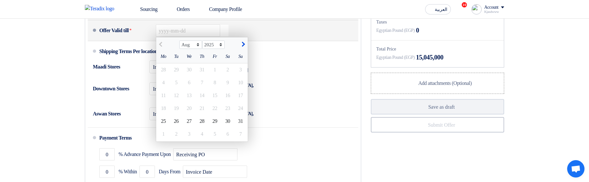
click at [239, 47] on button "button" at bounding box center [242, 44] width 11 height 6
select select "9"
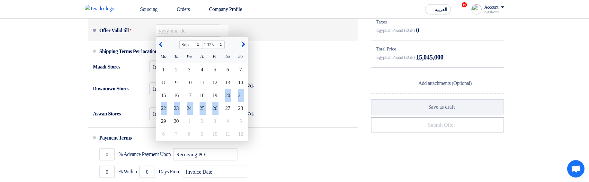
click at [221, 118] on ngb-datepicker-month-view "Mo Tu We Th Fr Sa Su 1 2 3 4 5 6 7 8 9 10 11 12 13 1" at bounding box center [202, 95] width 92 height 91
click at [208, 115] on div "25" at bounding box center [202, 108] width 13 height 13
type input "9/25/2025"
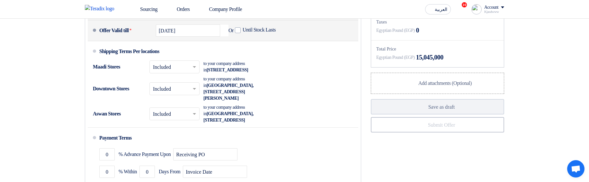
click at [321, 38] on div "Offer Valid till * 9/25/2025 Pick a date Or Until Stock Lasts" at bounding box center [227, 30] width 257 height 15
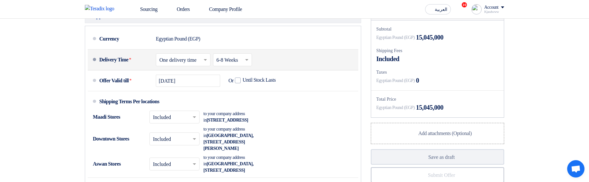
scroll to position [424, 0]
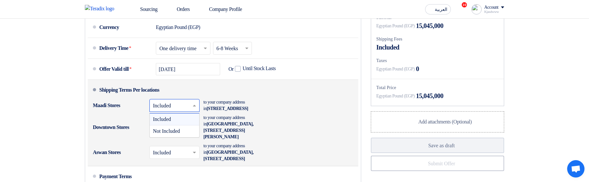
click at [175, 111] on input "text" at bounding box center [175, 106] width 44 height 9
click at [177, 134] on span "Not Included" at bounding box center [166, 130] width 27 height 5
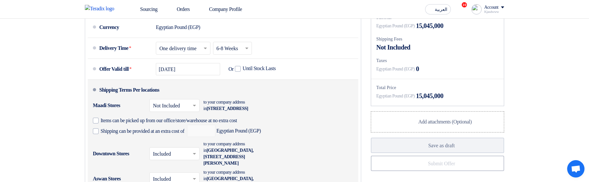
click at [234, 137] on span "Egyptian Pound (EGP)" at bounding box center [224, 131] width 74 height 12
click at [231, 124] on span "Items can be picked up from our office/store/warehouse at no extra cost" at bounding box center [169, 120] width 137 height 6
click at [231, 129] on input "Items can be picked up from our office/store/warehouse at no extra cost" at bounding box center [180, 123] width 159 height 12
checkbox input "true"
click at [185, 134] on span "Shipping can be provided at an extra cost of" at bounding box center [143, 131] width 84 height 6
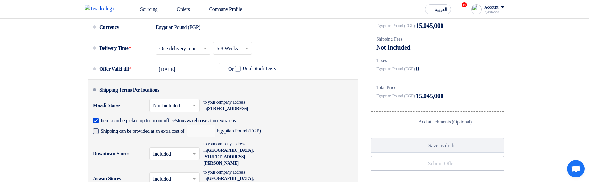
click at [186, 140] on input "Shipping can be provided at an extra cost of" at bounding box center [143, 134] width 85 height 12
checkbox input "true"
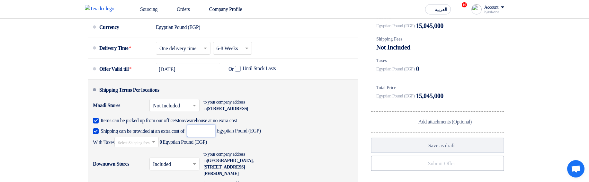
click at [215, 137] on input "number" at bounding box center [201, 131] width 28 height 12
paste input "5000"
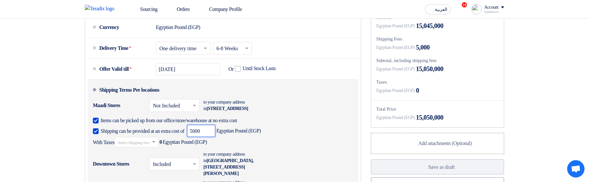
click at [141, 148] on input "text" at bounding box center [137, 142] width 38 height 9
type input "5000"
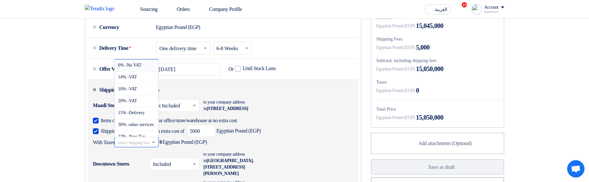
scroll to position [1, 0]
drag, startPoint x: 149, startPoint y: 103, endPoint x: 202, endPoint y: 113, distance: 53.7
click at [149, 95] on div "10% -VAT" at bounding box center [137, 89] width 44 height 12
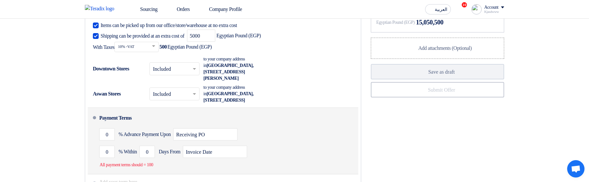
scroll to position [540, 0]
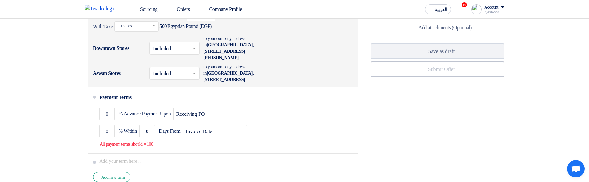
click at [182, 54] on input "text" at bounding box center [175, 48] width 44 height 9
click at [176, 77] on span "Not Included" at bounding box center [166, 73] width 27 height 5
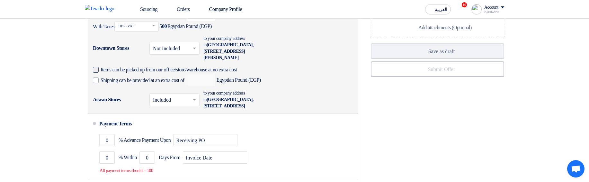
click at [232, 73] on span "Items can be picked up from our office/store/warehouse at no extra cost" at bounding box center [169, 70] width 137 height 6
click at [232, 76] on input "Items can be picked up from our office/store/warehouse at no extra cost" at bounding box center [180, 72] width 159 height 12
checkbox input "true"
drag, startPoint x: 190, startPoint y: 86, endPoint x: 219, endPoint y: 90, distance: 29.2
click at [185, 84] on span "Shipping can be provided at an extra cost of" at bounding box center [143, 80] width 84 height 6
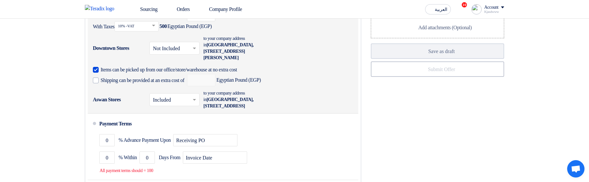
click at [186, 86] on input "Shipping can be provided at an extra cost of" at bounding box center [143, 83] width 85 height 12
checkbox input "true"
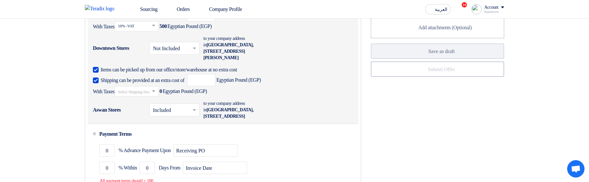
click at [215, 75] on div "Items can be picked up from our office/store/warehouse at no extra cost Shippin…" at bounding box center [221, 81] width 257 height 32
click at [217, 73] on span "Items can be picked up from our office/store/warehouse at no extra cost" at bounding box center [169, 70] width 137 height 6
click at [217, 76] on input "Items can be picked up from our office/store/warehouse at no extra cost" at bounding box center [225, 72] width 248 height 12
checkbox input "false"
click at [215, 86] on input "number" at bounding box center [201, 80] width 28 height 12
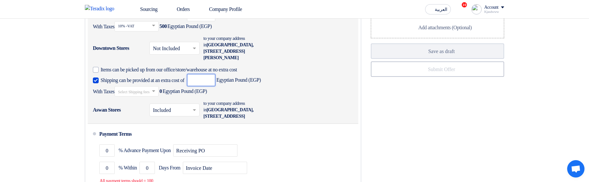
paste input "5000"
type input "5000"
click at [156, 96] on input "text" at bounding box center [137, 91] width 38 height 9
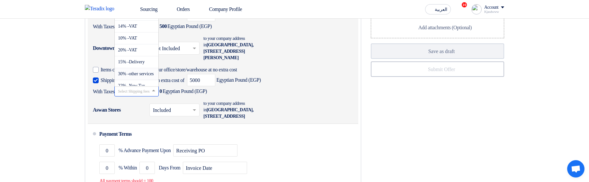
click at [154, 76] on span "30% -other services" at bounding box center [136, 73] width 36 height 5
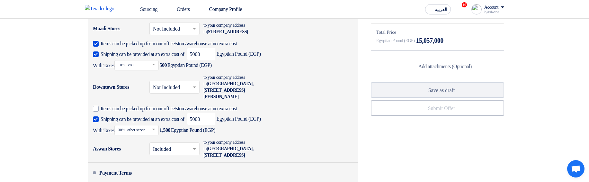
scroll to position [579, 0]
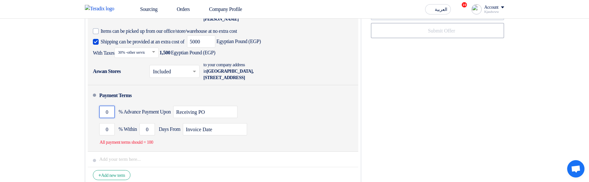
click at [106, 118] on input "0" at bounding box center [106, 112] width 15 height 12
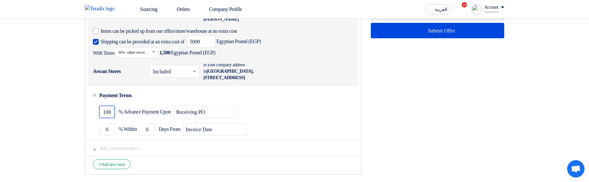
type input "100"
click at [433, 123] on div "Financial Offer Summary Subtotal Egyptian Pound (EGP) 15,045,000 Shipping Fees" at bounding box center [437, 9] width 143 height 337
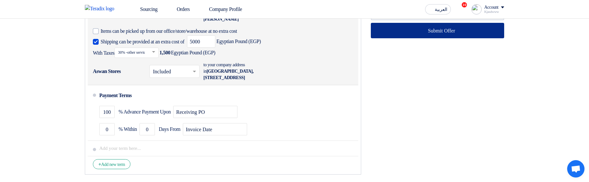
click at [451, 38] on button "Submit Offer" at bounding box center [437, 30] width 133 height 15
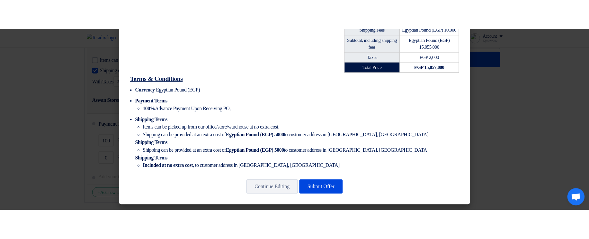
scroll to position [327, 0]
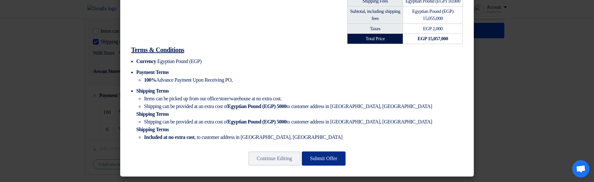
click at [328, 157] on button "Submit Offer" at bounding box center [324, 158] width 44 height 14
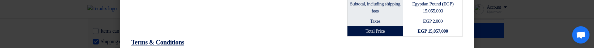
drag, startPoint x: 509, startPoint y: 33, endPoint x: 491, endPoint y: 46, distance: 22.3
click at [509, 33] on modal-container "iqiqiq sdsasa, أسوان, Egypt Kjasdwww Adslkjqqq – developer1 kqjwekj@sda.asd +20…" at bounding box center [297, 24] width 594 height 48
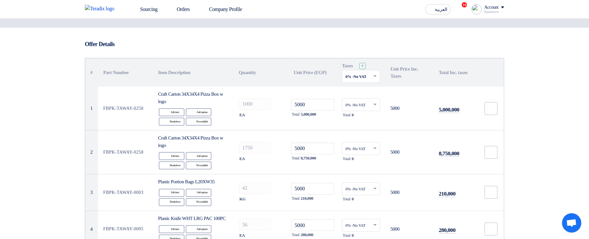
scroll to position [0, 0]
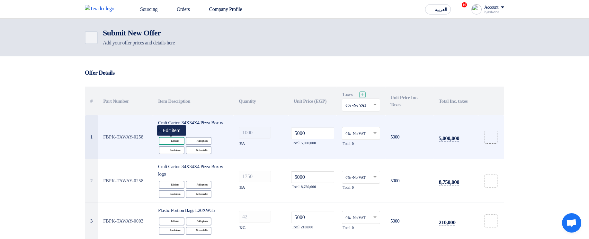
click at [172, 138] on div "Edit Edit item" at bounding box center [172, 141] width 26 height 8
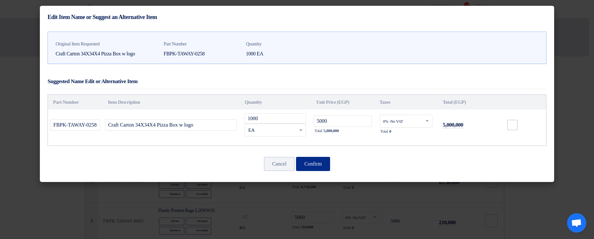
click at [318, 161] on button "Confirm" at bounding box center [313, 164] width 34 height 14
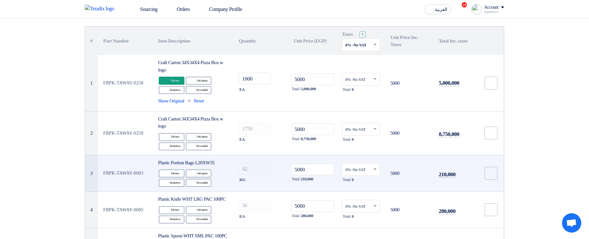
scroll to position [77, 0]
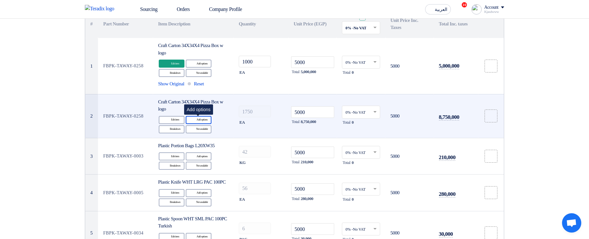
click at [199, 120] on div "Alternative Add options" at bounding box center [199, 120] width 26 height 8
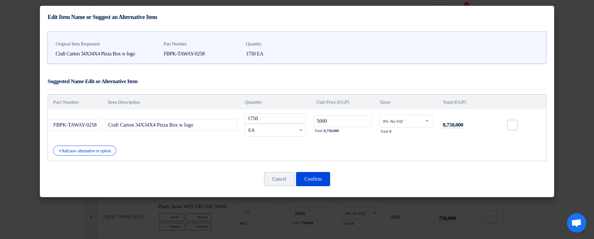
click at [320, 182] on div "Cancel Confirm" at bounding box center [297, 178] width 499 height 15
click at [313, 180] on button "Confirm" at bounding box center [313, 179] width 34 height 14
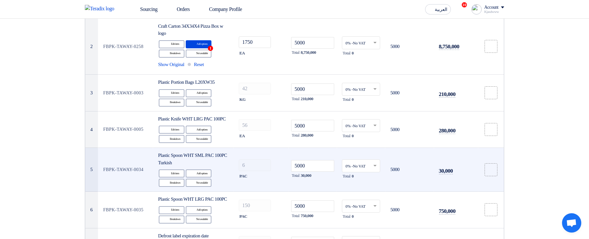
scroll to position [154, 0]
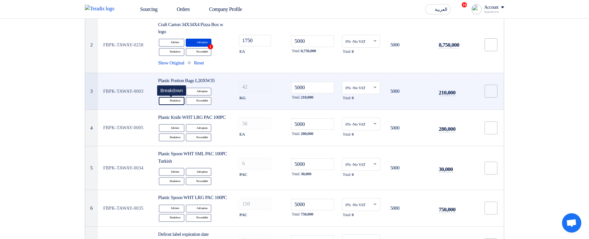
click at [173, 104] on div "Breakdown Breakdown" at bounding box center [172, 101] width 26 height 8
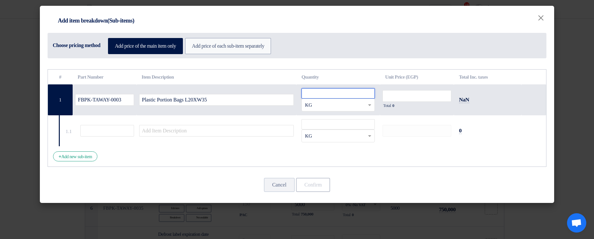
click at [348, 96] on input "number" at bounding box center [338, 93] width 73 height 10
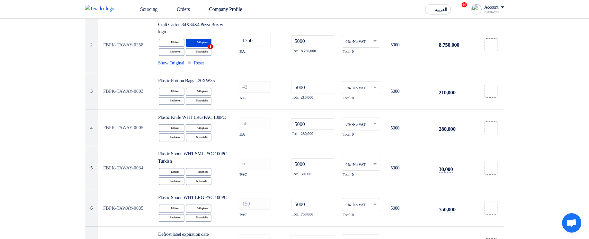
click at [249, 88] on input "Plastic Portion Bags L20XW35" at bounding box center [214, 84] width 155 height 12
click at [246, 86] on input "Plastic Portion Bags L20XW35" at bounding box center [214, 84] width 155 height 12
click at [246, 85] on input "Plastic Portion Bags L20XW35" at bounding box center [214, 84] width 155 height 12
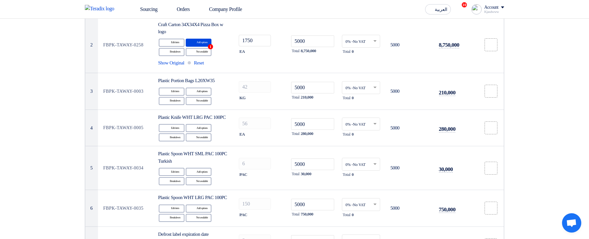
click at [228, 85] on input "Plastic Portion Bags L20XW35" at bounding box center [214, 84] width 155 height 12
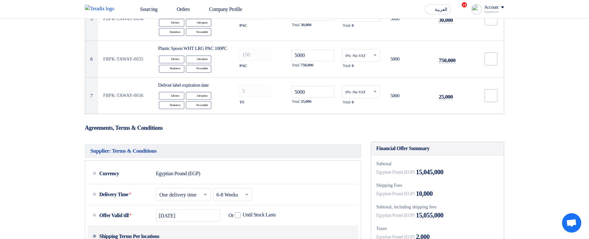
scroll to position [116, 0]
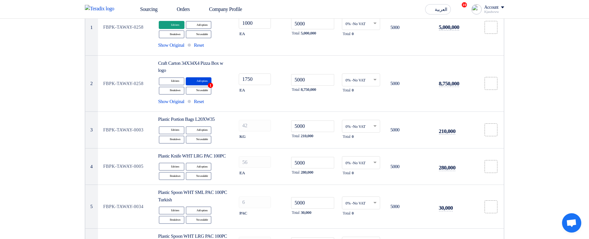
click at [221, 119] on input "text" at bounding box center [214, 115] width 155 height 12
click at [162, 140] on div "# Part Number Item Description Quantity Unit Price (EGP) Total Inc. taxes FBPK-…" at bounding box center [294, 102] width 499 height 98
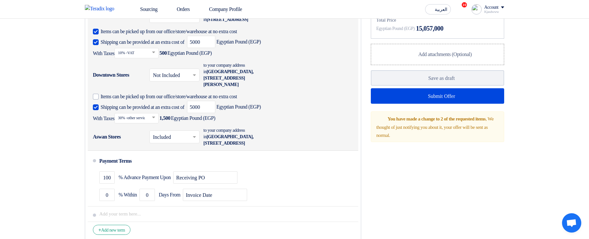
scroll to position [540, 0]
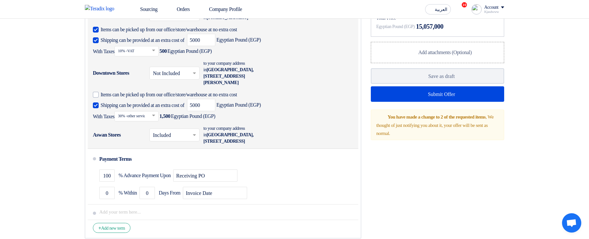
click at [416, 107] on td at bounding box center [415, 114] width 74 height 31
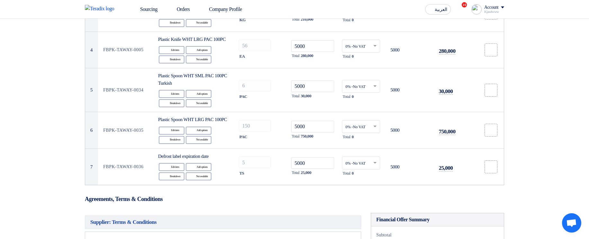
scroll to position [231, 0]
click at [186, 67] on th "Item Description" at bounding box center [214, 60] width 160 height 15
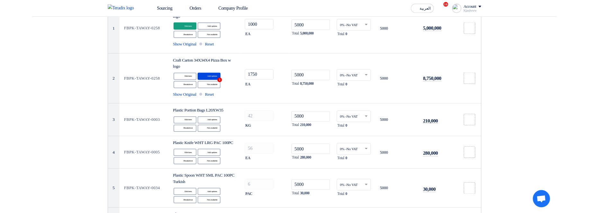
scroll to position [77, 0]
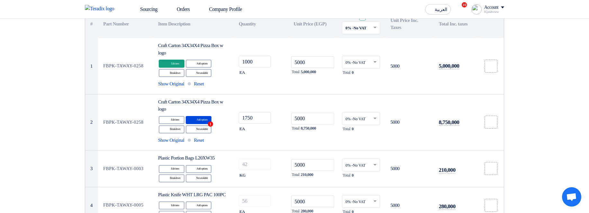
click at [508, 69] on td "NaN" at bounding box center [485, 83] width 68 height 31
click at [196, 88] on input "Plastic Portion Bags L20XW35" at bounding box center [214, 84] width 155 height 12
click at [196, 121] on td at bounding box center [214, 114] width 160 height 31
drag, startPoint x: 199, startPoint y: 128, endPoint x: 180, endPoint y: 136, distance: 21.0
click at [200, 128] on td at bounding box center [214, 114] width 160 height 31
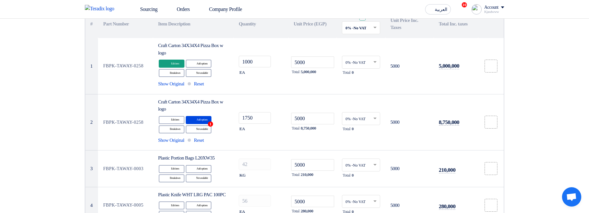
click at [258, 120] on input "text" at bounding box center [214, 115] width 155 height 12
click at [247, 115] on input "text" at bounding box center [214, 115] width 155 height 12
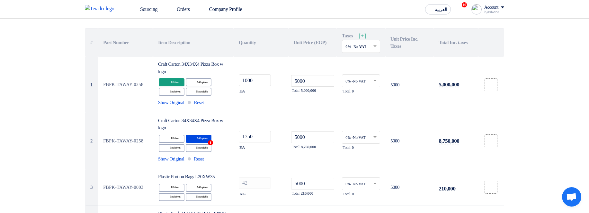
scroll to position [39, 0]
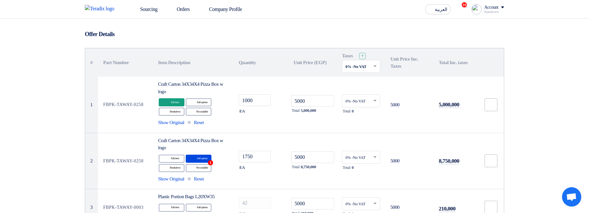
click at [294, 77] on td "RFQ_STEP1.ITEMS.2.TYPE_PLACEHOLDER × KG" at bounding box center [336, 83] width 84 height 31
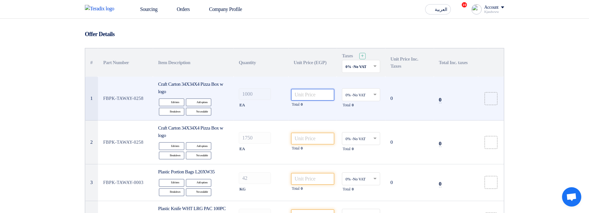
click at [312, 95] on input "number" at bounding box center [312, 95] width 43 height 12
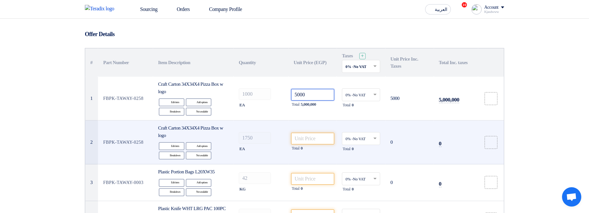
type input "5000"
drag, startPoint x: 305, startPoint y: 131, endPoint x: 313, endPoint y: 144, distance: 14.8
click at [306, 131] on td "Total 0" at bounding box center [313, 142] width 49 height 44
click at [313, 144] on div "Total 0" at bounding box center [312, 148] width 43 height 8
click at [314, 141] on input "number" at bounding box center [312, 138] width 43 height 12
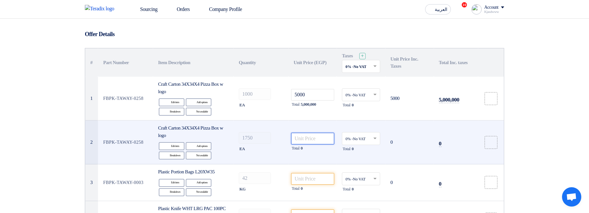
paste input "5000"
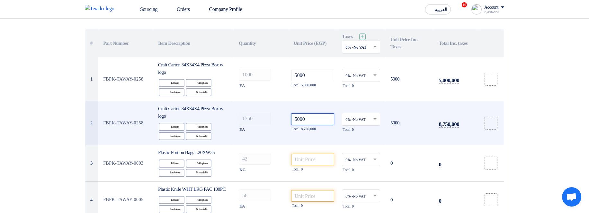
scroll to position [77, 0]
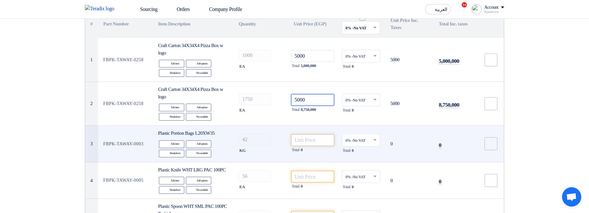
type input "5000"
click at [318, 144] on input "number" at bounding box center [312, 140] width 43 height 12
paste input "5000"
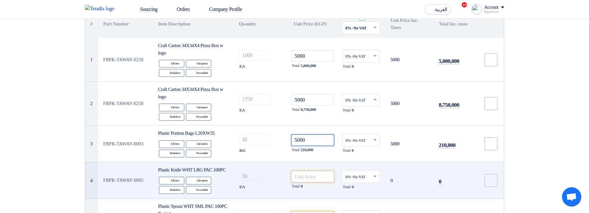
type input "5000"
click at [312, 176] on input "number" at bounding box center [312, 176] width 43 height 12
paste input "5000"
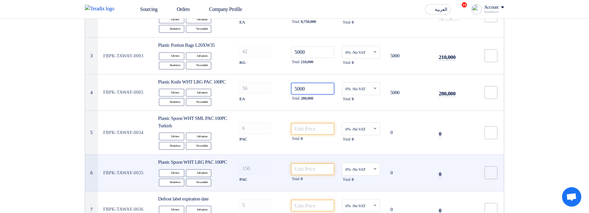
scroll to position [193, 0]
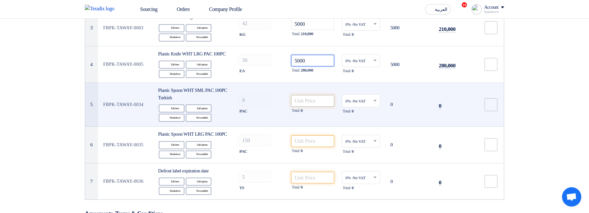
type input "5000"
click at [312, 106] on input "number" at bounding box center [312, 101] width 43 height 12
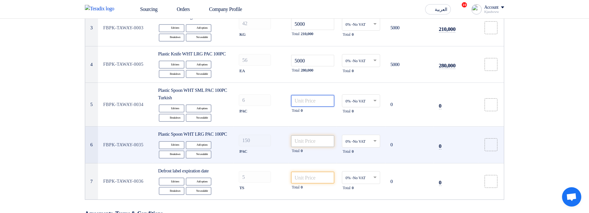
paste input "5000"
type input "5000"
click at [323, 147] on input "number" at bounding box center [312, 141] width 43 height 12
paste input "5000"
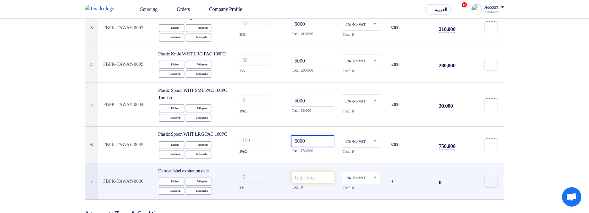
type input "5000"
click at [309, 183] on input "number" at bounding box center [312, 177] width 43 height 12
paste input "5000"
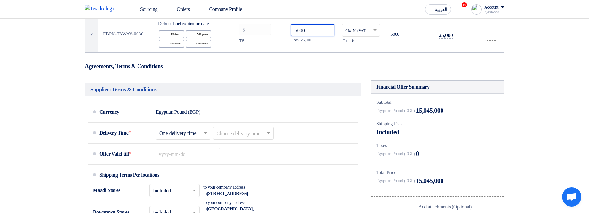
scroll to position [424, 0]
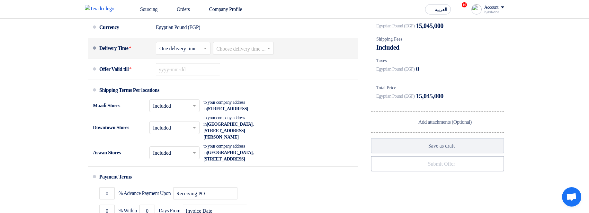
type input "5000"
click at [268, 54] on input "text" at bounding box center [244, 48] width 55 height 9
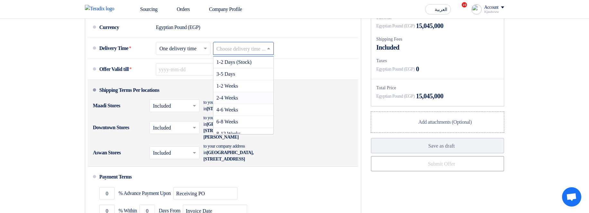
click at [246, 104] on div "2-4 Weeks" at bounding box center [243, 98] width 60 height 12
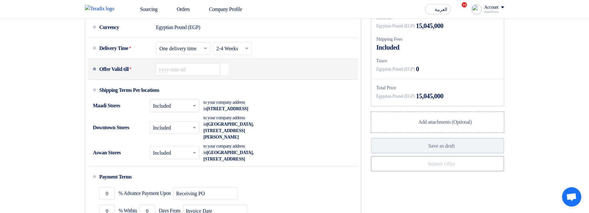
click at [222, 75] on icon "Pick a date" at bounding box center [224, 69] width 9 height 12
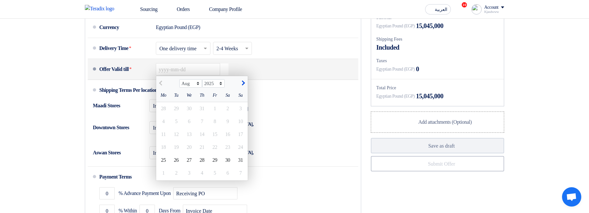
click at [243, 86] on span "button" at bounding box center [243, 82] width 4 height 5
select select "9"
click at [193, 166] on div "1" at bounding box center [189, 159] width 13 height 13
type input "[DATE]"
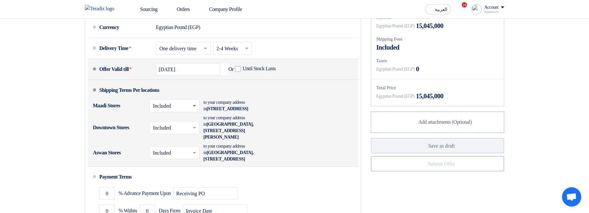
click at [195, 107] on span at bounding box center [194, 106] width 3 height 2
click at [188, 137] on div "Not Included" at bounding box center [175, 131] width 50 height 12
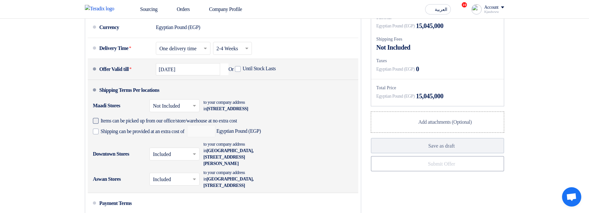
click at [185, 124] on span "Items can be picked up from our office/store/warehouse at no extra cost" at bounding box center [169, 120] width 137 height 6
click at [185, 129] on input "Items can be picked up from our office/store/warehouse at no extra cost" at bounding box center [180, 123] width 159 height 12
checkbox input "true"
click at [180, 134] on label "Shipping can be provided at an extra cost of" at bounding box center [139, 131] width 92 height 6
click at [180, 140] on input "Shipping can be provided at an extra cost of" at bounding box center [143, 134] width 85 height 12
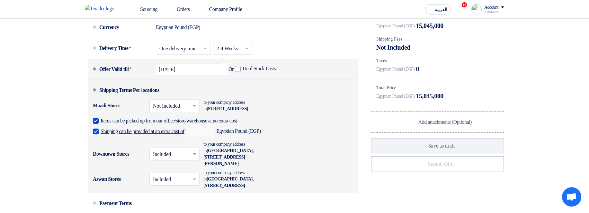
checkbox input "true"
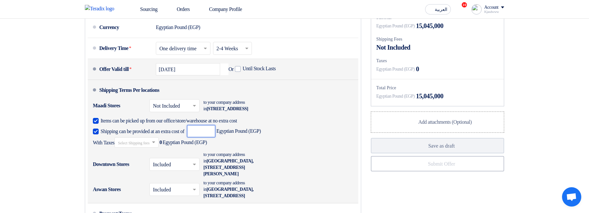
click at [215, 137] on input "number" at bounding box center [201, 131] width 28 height 12
paste input "5000"
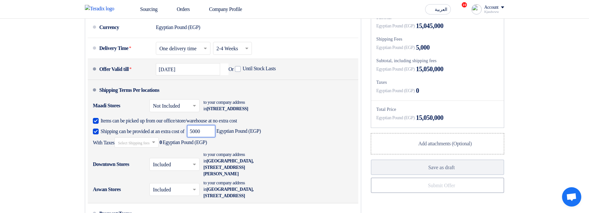
type input "5000"
click at [156, 148] on input "text" at bounding box center [137, 142] width 38 height 9
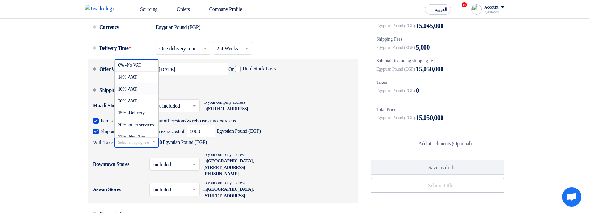
click at [147, 95] on div "10% -VAT" at bounding box center [137, 89] width 44 height 12
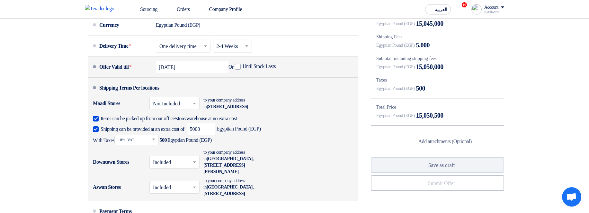
scroll to position [502, 0]
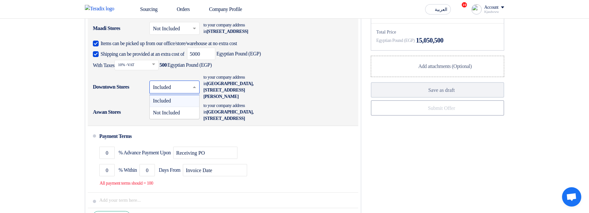
click at [162, 92] on input "text" at bounding box center [175, 87] width 44 height 9
click at [170, 115] on span "Not Included" at bounding box center [166, 112] width 27 height 5
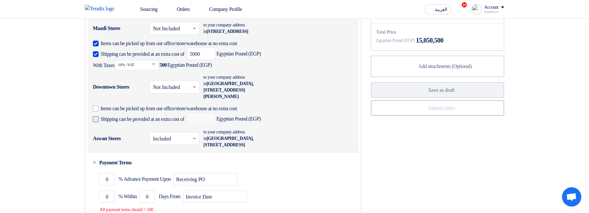
click at [140, 122] on span "Shipping can be provided at an extra cost of" at bounding box center [143, 119] width 84 height 6
click at [140, 127] on input "Shipping can be provided at an extra cost of" at bounding box center [143, 121] width 85 height 12
checkbox input "true"
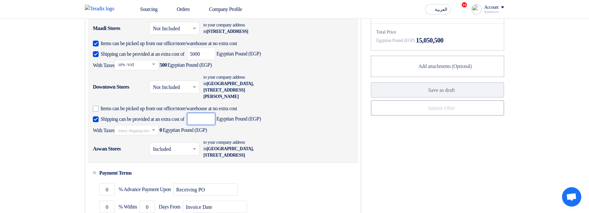
click at [215, 125] on input "number" at bounding box center [201, 119] width 28 height 12
type input "8000"
click at [138, 135] on input "text" at bounding box center [137, 129] width 38 height 9
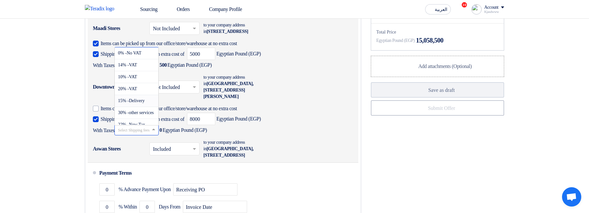
click at [143, 103] on span "15% -Delivery" at bounding box center [131, 100] width 27 height 5
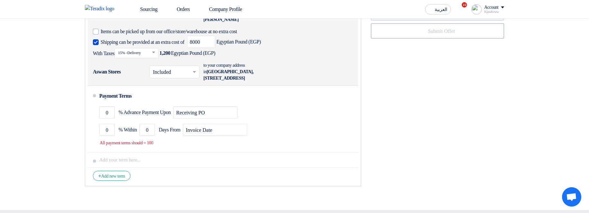
scroll to position [579, 0]
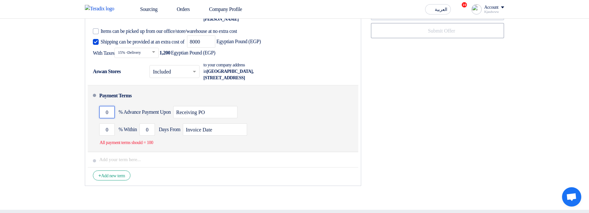
click at [108, 118] on input "0" at bounding box center [106, 112] width 15 height 12
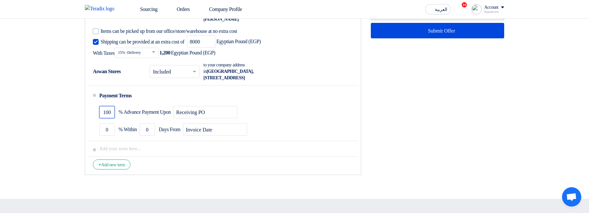
type input "100"
click at [379, 98] on div "Financial Offer Summary Subtotal Egyptian Pound (EGP) 15,045,000 Shipping Fees" at bounding box center [437, 9] width 143 height 337
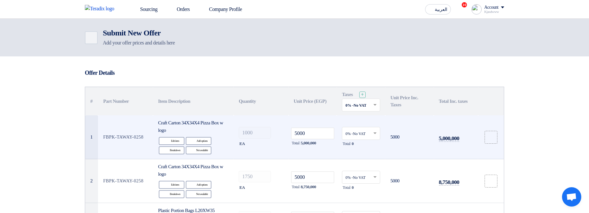
scroll to position [39, 0]
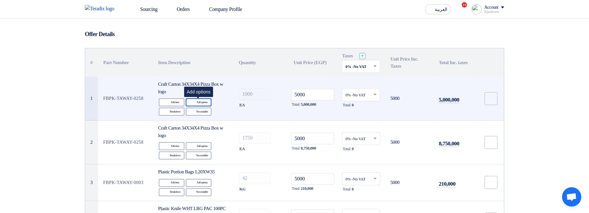
click at [202, 101] on div "Alternative Add options" at bounding box center [199, 102] width 26 height 8
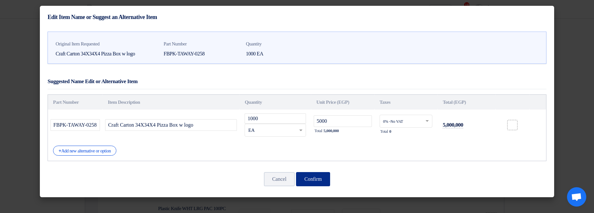
click at [321, 176] on button "Confirm" at bounding box center [313, 179] width 34 height 14
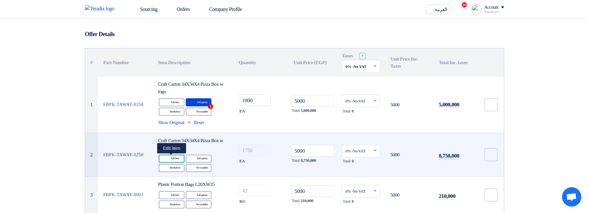
click at [172, 159] on div "Edit Edit item" at bounding box center [172, 158] width 26 height 8
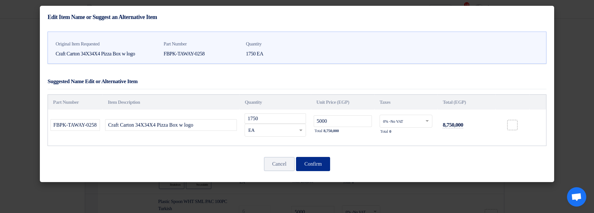
click at [326, 162] on button "Confirm" at bounding box center [313, 164] width 34 height 14
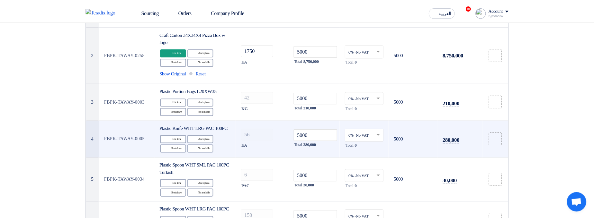
scroll to position [154, 0]
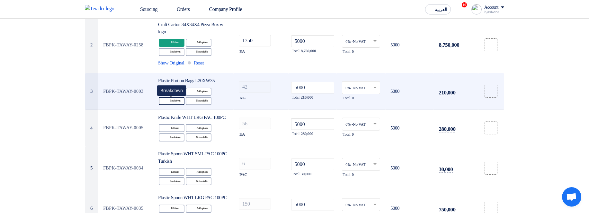
click at [169, 102] on div "Breakdown Breakdown" at bounding box center [172, 101] width 26 height 8
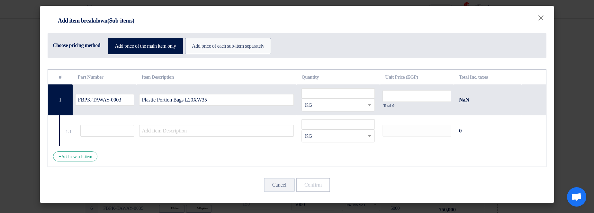
click at [241, 36] on div "Choose pricing method Add price of the main item only Add price of each sub-ite…" at bounding box center [297, 45] width 499 height 25
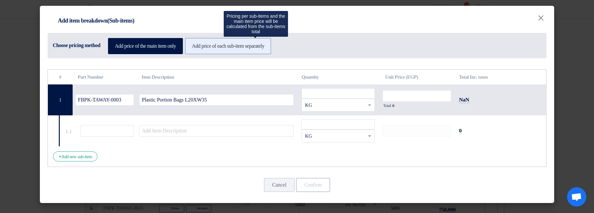
click at [247, 41] on label "Add price of each sub-item separately" at bounding box center [228, 46] width 86 height 16
click at [196, 43] on input "Add price of each sub-item separately" at bounding box center [194, 45] width 4 height 4
radio input "true"
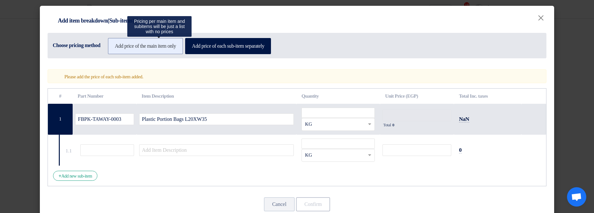
click at [150, 43] on label "Add price of the main item only" at bounding box center [145, 46] width 75 height 16
click at [119, 43] on input "Add price of the main item only" at bounding box center [117, 45] width 4 height 4
radio input "true"
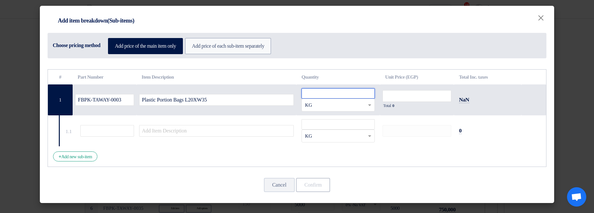
click at [330, 92] on input "number" at bounding box center [338, 93] width 73 height 10
type input "5"
type input "42"
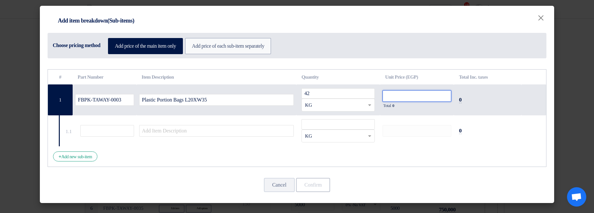
click at [427, 95] on input "number" at bounding box center [417, 96] width 69 height 12
paste input "5000"
type input "5000"
click at [126, 130] on input "text" at bounding box center [107, 131] width 54 height 12
type input "sub"
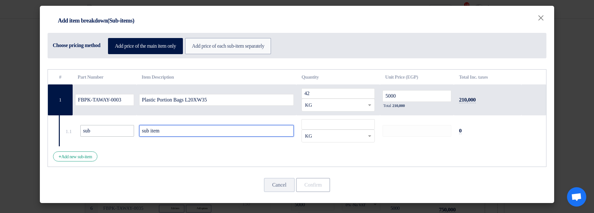
type input "sub item"
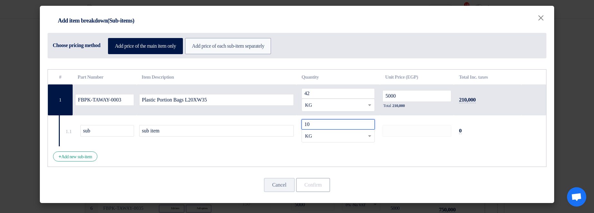
type input "10"
click at [221, 164] on div "# Part Number Item Description Quantity Unit Price (EGP) Total Inc. taxes FBPK-…" at bounding box center [297, 118] width 499 height 98
click at [404, 119] on td at bounding box center [417, 130] width 74 height 31
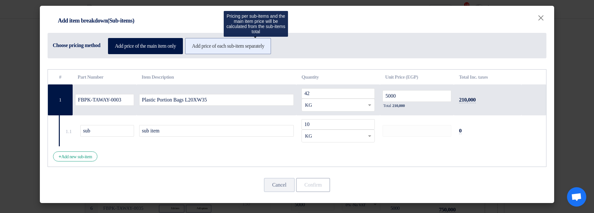
click at [262, 45] on label "Add price of each sub-item separately" at bounding box center [228, 46] width 86 height 16
click at [196, 45] on input "Add price of each sub-item separately" at bounding box center [194, 45] width 4 height 4
radio input "true"
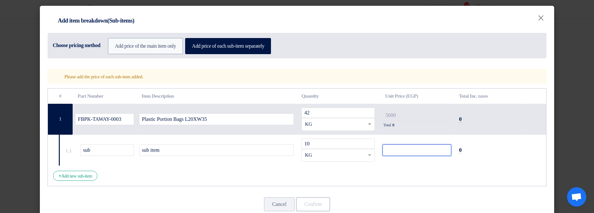
click at [423, 148] on input "number" at bounding box center [417, 150] width 69 height 12
click at [418, 153] on input "number" at bounding box center [417, 150] width 69 height 12
paste input "5000"
type input "5000"
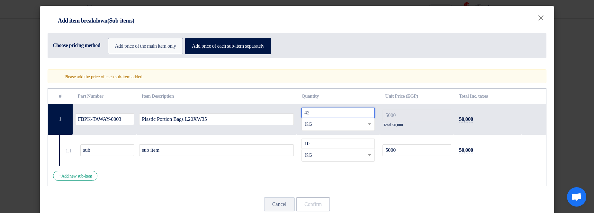
click at [319, 111] on input "42" at bounding box center [338, 112] width 73 height 10
click at [328, 145] on input "10" at bounding box center [338, 143] width 73 height 10
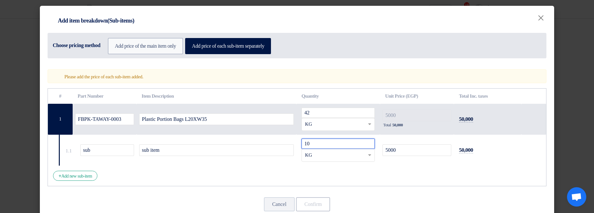
click at [328, 145] on input "10" at bounding box center [338, 143] width 73 height 10
paste input "500"
type input "5000"
click at [323, 106] on td "42 RFQ_STEP1.ITEMS.2.TYPE_PLACEHOLDER × KG" at bounding box center [338, 119] width 84 height 31
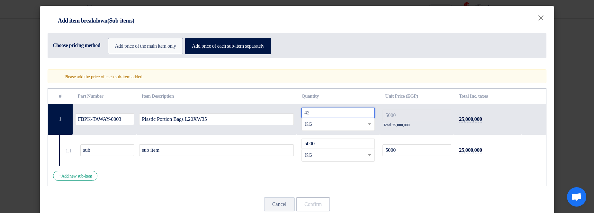
click at [325, 111] on input "42" at bounding box center [338, 112] width 73 height 10
type input "1"
click at [364, 63] on div "Item breakdown Add item breakdown(Sub-items) Choose pricing method Add price of…" at bounding box center [297, 36] width 514 height 60
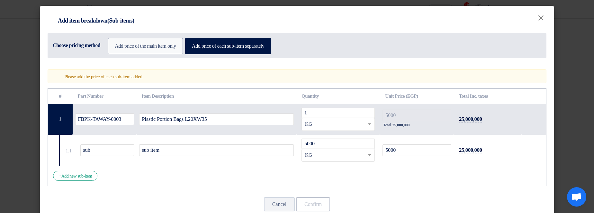
click at [373, 179] on div "# Part Number Item Description Quantity Unit Price (EGP) Total Inc. taxes FBPK-…" at bounding box center [297, 137] width 499 height 98
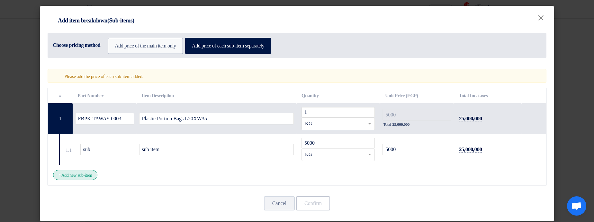
click at [77, 177] on div "+ Add new sub-item" at bounding box center [75, 175] width 44 height 10
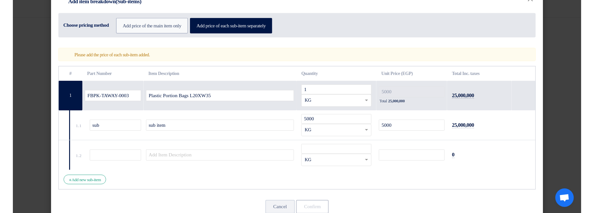
scroll to position [36, 0]
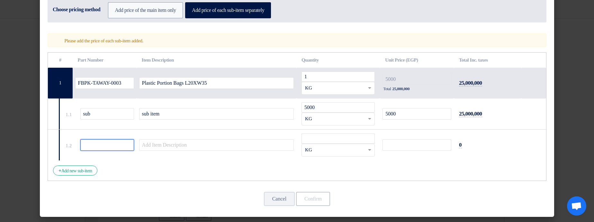
click at [94, 142] on input "text" at bounding box center [107, 146] width 54 height 12
type input "1"
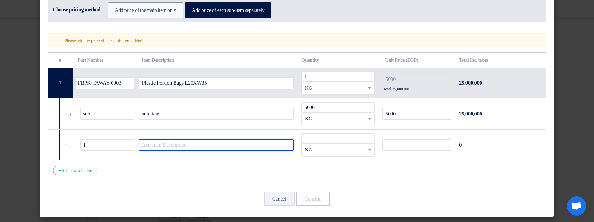
click at [191, 142] on input "text" at bounding box center [216, 146] width 155 height 12
type input "1"
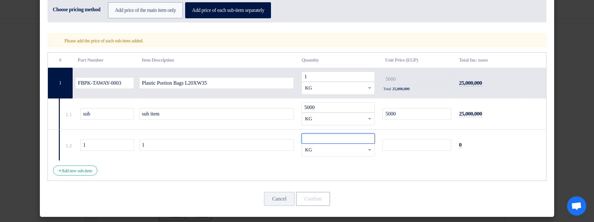
click at [337, 134] on input "number" at bounding box center [338, 139] width 73 height 10
type input "1"
click at [398, 145] on input "number" at bounding box center [417, 146] width 69 height 12
type input "1"
type input "5001"
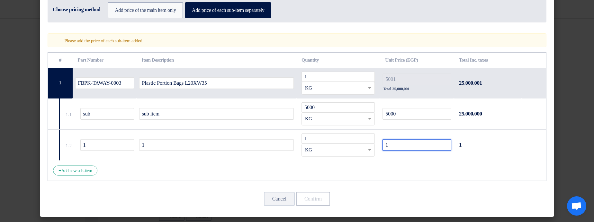
type input "1"
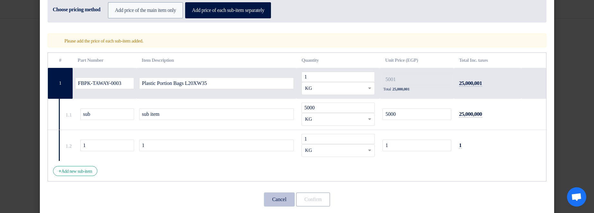
click at [277, 201] on button "Cancel" at bounding box center [279, 199] width 31 height 14
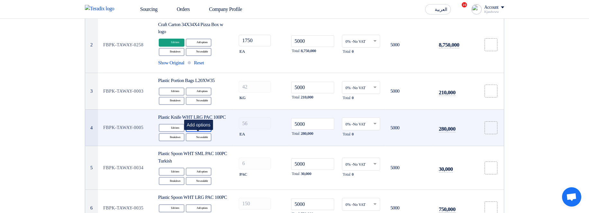
click at [200, 131] on div "Alternative Add options" at bounding box center [199, 128] width 26 height 8
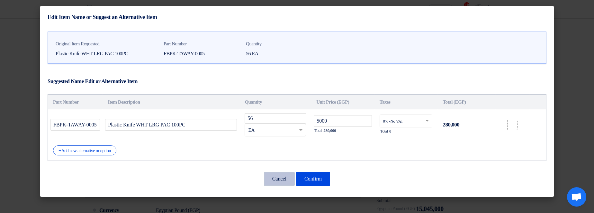
click at [280, 182] on button "Cancel" at bounding box center [279, 179] width 31 height 14
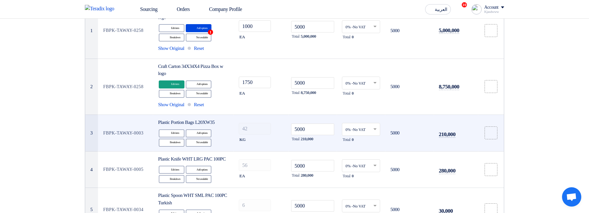
scroll to position [112, 0]
click at [361, 130] on input "text" at bounding box center [358, 130] width 25 height 11
click at [361, 51] on span "0% -No VAT" at bounding box center [356, 51] width 20 height 5
click at [173, 142] on div "Breakdown Breakdown" at bounding box center [172, 143] width 26 height 8
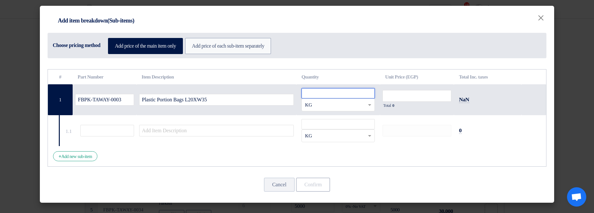
click at [346, 95] on input "number" at bounding box center [338, 93] width 73 height 10
type input "42"
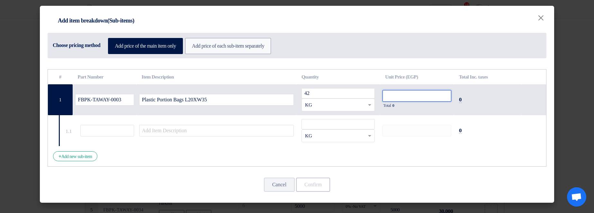
click at [420, 94] on input "number" at bounding box center [417, 96] width 69 height 12
type input "5000"
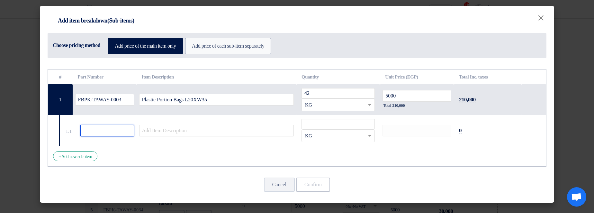
click at [133, 134] on input "text" at bounding box center [107, 131] width 54 height 12
type input "1"
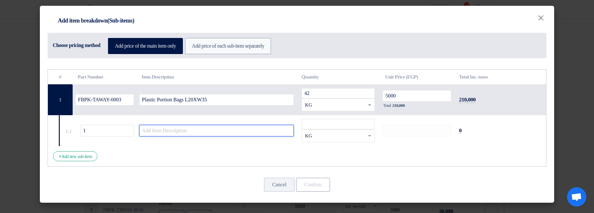
click at [178, 134] on input "text" at bounding box center [216, 131] width 155 height 12
type input "2"
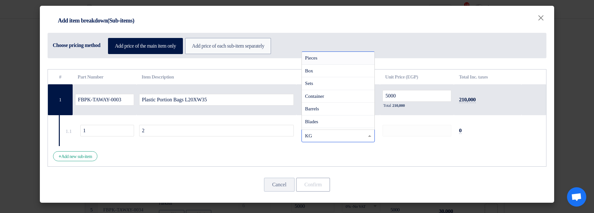
click at [319, 129] on ng-select "RFQ_STEP1.ITEMS.2.TYPE_PLACEHOLDER × KG Pieces Box Sets Container [GEOGRAPHIC_D…" at bounding box center [338, 135] width 73 height 13
drag, startPoint x: 377, startPoint y: 148, endPoint x: 349, endPoint y: 137, distance: 30.6
click at [376, 148] on div "# Part Number Item Description Quantity Unit Price (EGP) Total Inc. taxes FBPK-…" at bounding box center [297, 118] width 499 height 98
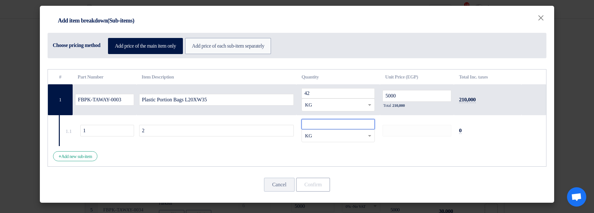
click at [338, 125] on input "number" at bounding box center [338, 124] width 73 height 10
type input "10"
click at [403, 147] on div "# Part Number Item Description Quantity Unit Price (EGP) Total Inc. taxes FBPK-…" at bounding box center [297, 118] width 499 height 98
click at [320, 181] on button "Confirm" at bounding box center [313, 184] width 34 height 14
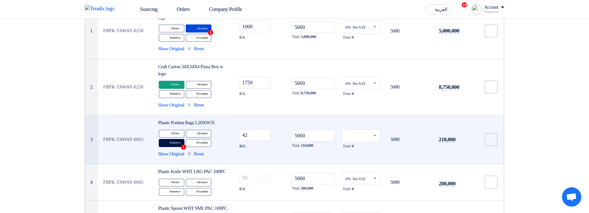
click at [378, 137] on span at bounding box center [376, 136] width 8 height 6
click at [365, 53] on div "0% -No VAT" at bounding box center [361, 57] width 38 height 11
click at [412, 129] on td "5000" at bounding box center [409, 139] width 49 height 49
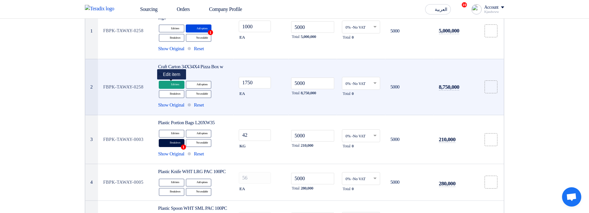
click at [171, 85] on div "Edit Edit item" at bounding box center [172, 85] width 26 height 8
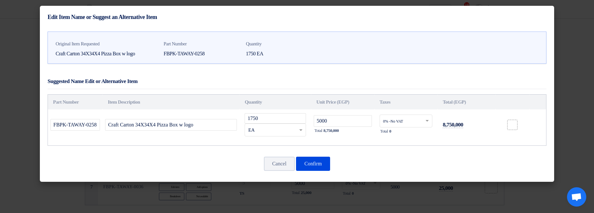
click at [408, 188] on modal-container "Edit Item Name or Suggest an Alternative Item Original Item Requested Craft Car…" at bounding box center [297, 106] width 594 height 213
click at [321, 164] on button "Confirm" at bounding box center [313, 164] width 34 height 14
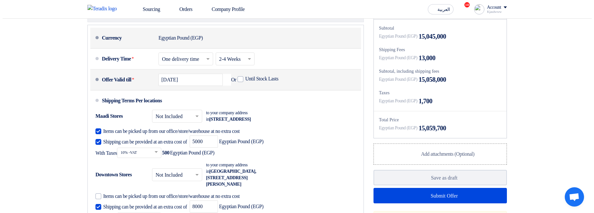
scroll to position [459, 0]
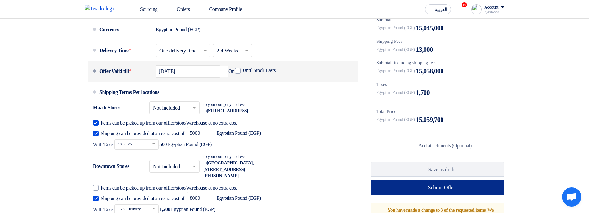
click at [420, 190] on icon at bounding box center [423, 187] width 6 height 6
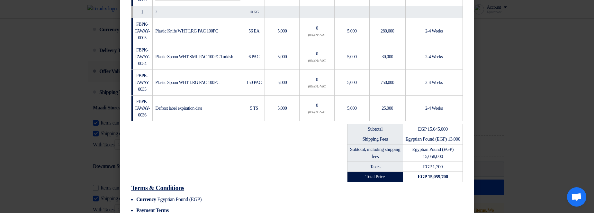
scroll to position [231, 0]
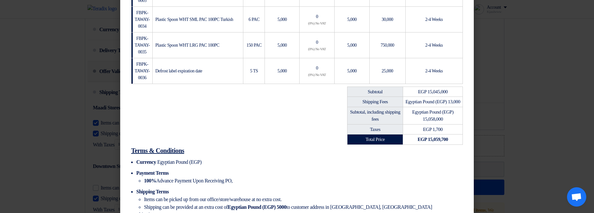
click at [436, 132] on span "EGP 1,700" at bounding box center [433, 129] width 20 height 5
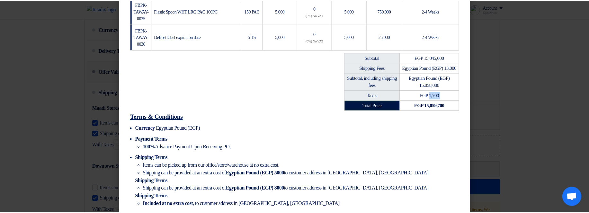
scroll to position [309, 0]
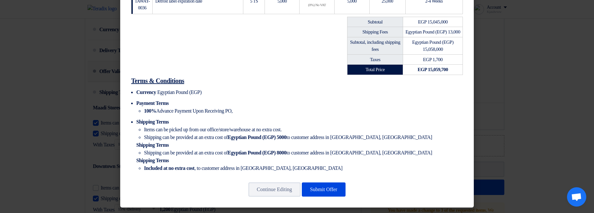
click at [376, 60] on td "Taxes" at bounding box center [376, 59] width 56 height 10
click at [427, 31] on span "Egyptian Pound (EGP) 13,000" at bounding box center [432, 31] width 55 height 5
click at [286, 135] on strong "Egyptian Pound (EGP) 5000" at bounding box center [257, 136] width 59 height 5
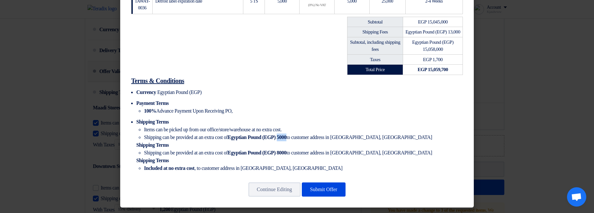
click at [286, 135] on strong "Egyptian Pound (EGP) 5000" at bounding box center [257, 136] width 59 height 5
click at [286, 151] on strong "Egyptian Pound (EGP) 8000" at bounding box center [257, 152] width 59 height 5
click at [282, 187] on button "Continue Editing" at bounding box center [275, 189] width 52 height 14
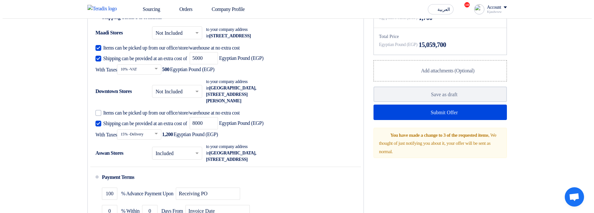
scroll to position [537, 0]
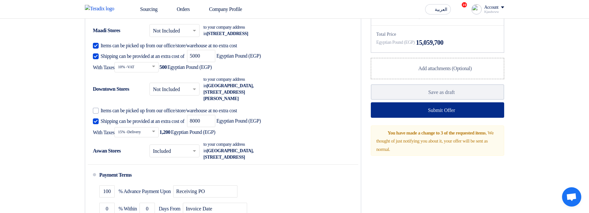
click at [387, 118] on button "Submit Offer" at bounding box center [437, 109] width 133 height 15
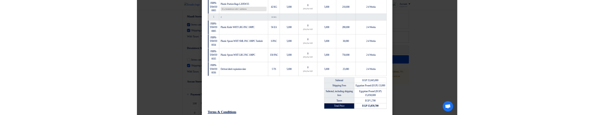
scroll to position [193, 0]
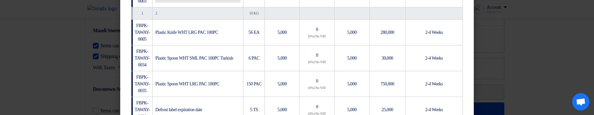
click at [360, 95] on td "5,000" at bounding box center [352, 84] width 35 height 26
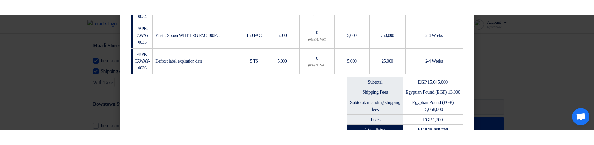
scroll to position [386, 0]
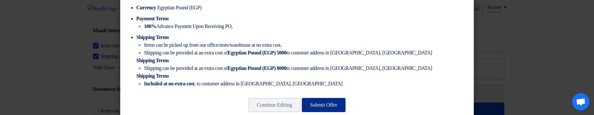
click at [337, 110] on button "Submit Offer" at bounding box center [324, 105] width 44 height 14
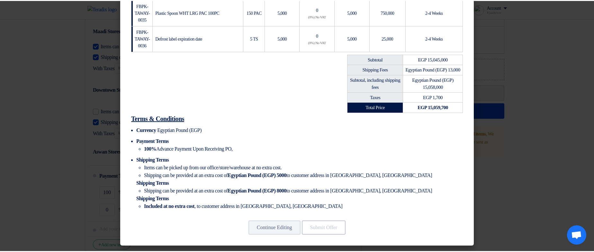
scroll to position [270, 0]
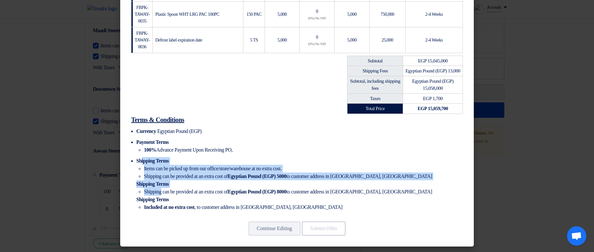
drag, startPoint x: 139, startPoint y: 161, endPoint x: 163, endPoint y: 188, distance: 36.4
click at [163, 188] on li "Shipping Terms Items can be picked up from our office/store/warehouse at no ext…" at bounding box center [299, 184] width 327 height 54
drag, startPoint x: 163, startPoint y: 188, endPoint x: 159, endPoint y: 176, distance: 12.7
click at [163, 188] on li "Shipping can be provided at an extra cost of Egyptian Pound (EGP) 8000 to custo…" at bounding box center [303, 192] width 319 height 8
